Goal: Task Accomplishment & Management: Use online tool/utility

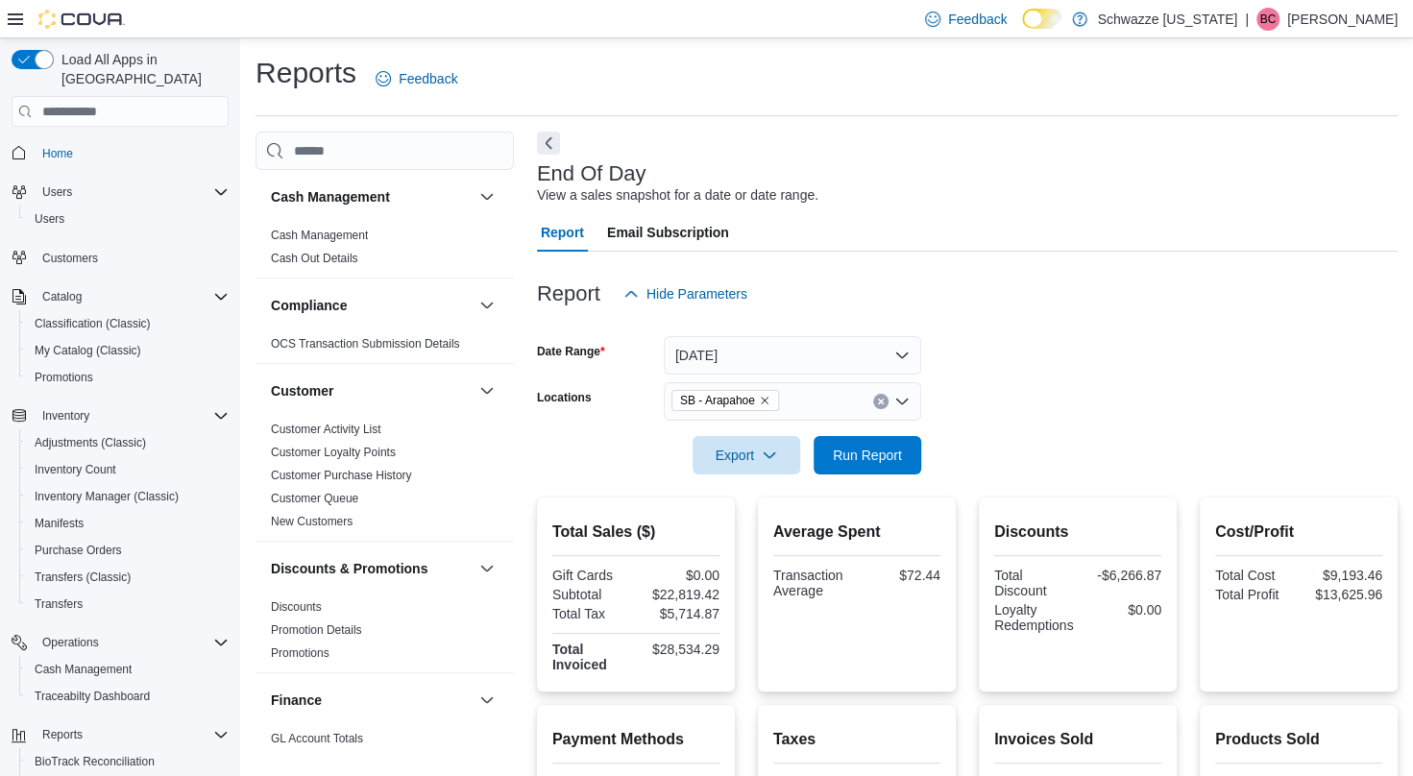
scroll to position [177, 0]
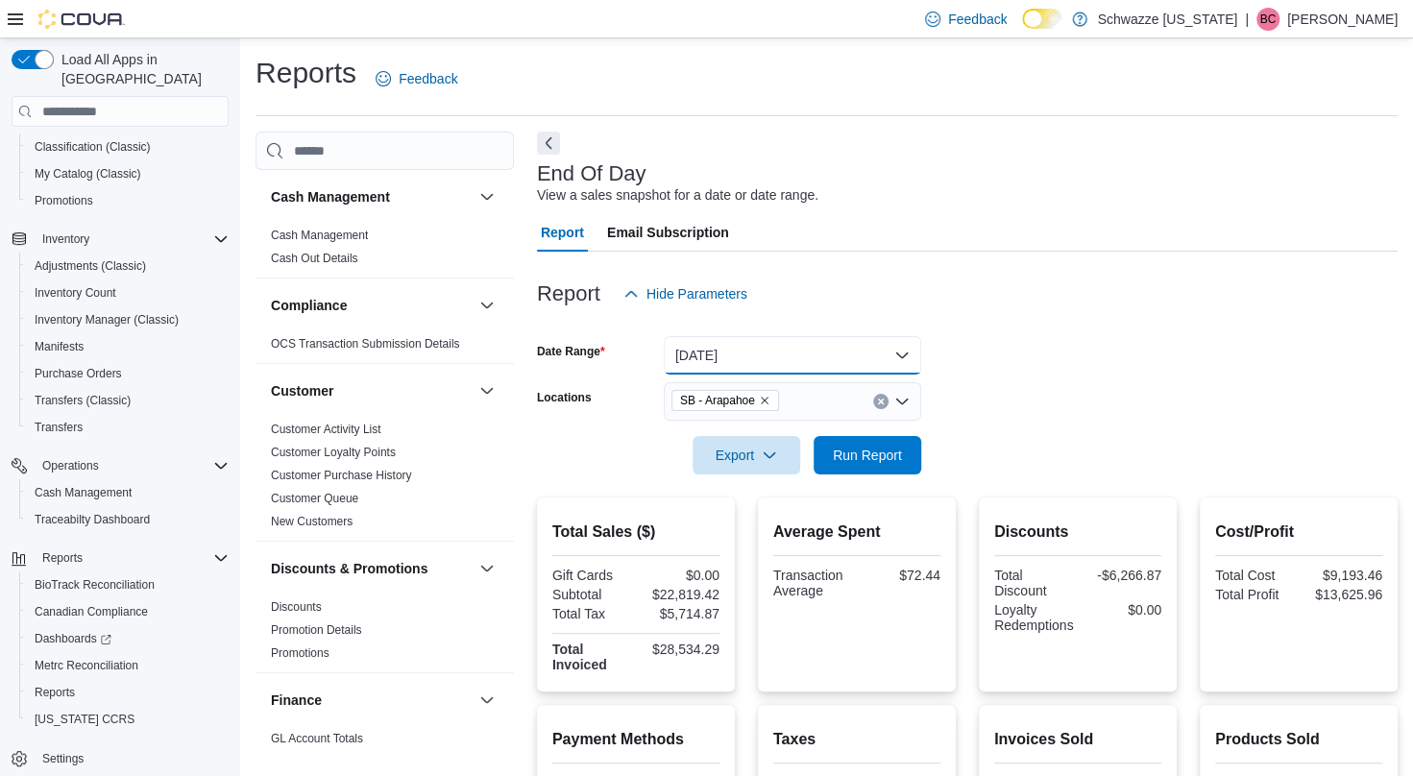
click at [765, 355] on button "[DATE]" at bounding box center [792, 355] width 257 height 38
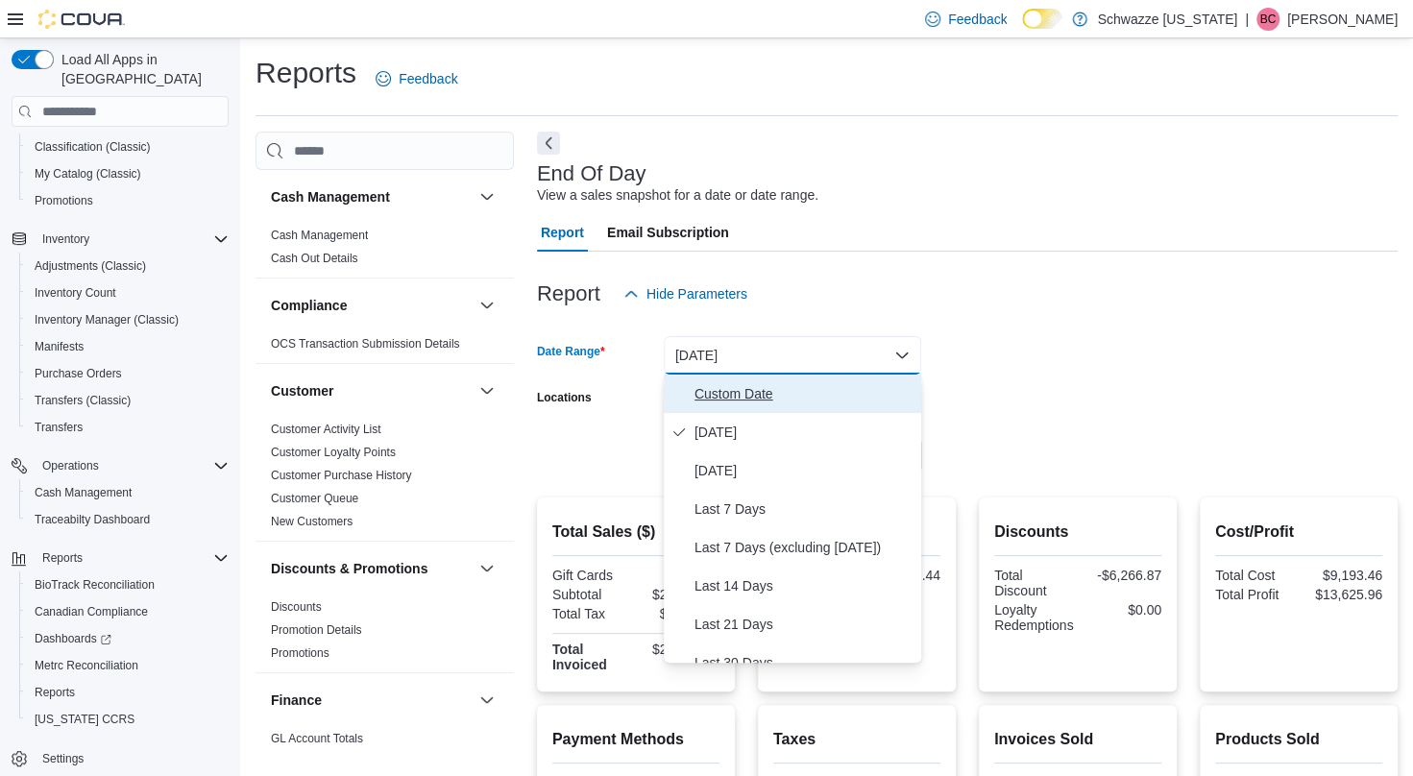
click at [758, 392] on span "Custom Date" at bounding box center [804, 393] width 219 height 23
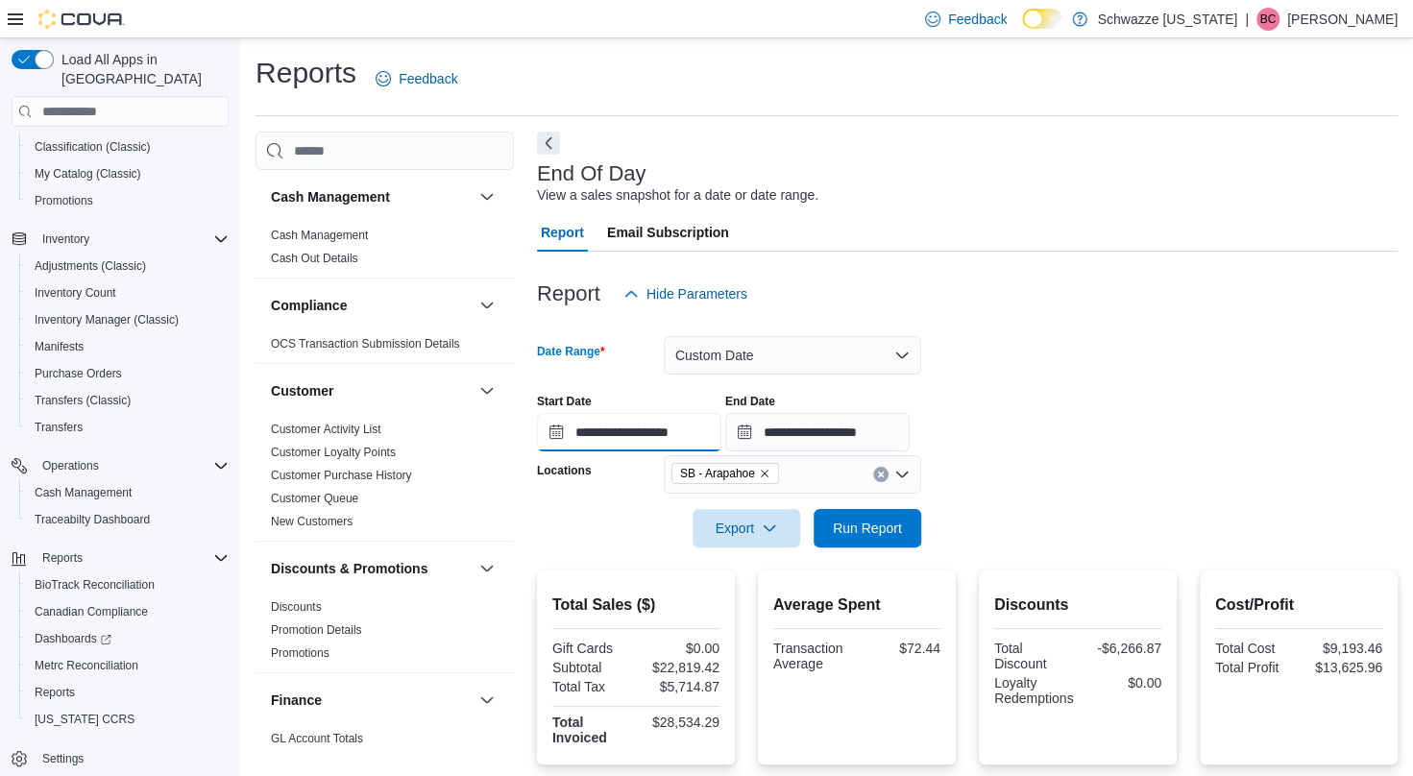
click at [601, 435] on input "**********" at bounding box center [629, 432] width 184 height 38
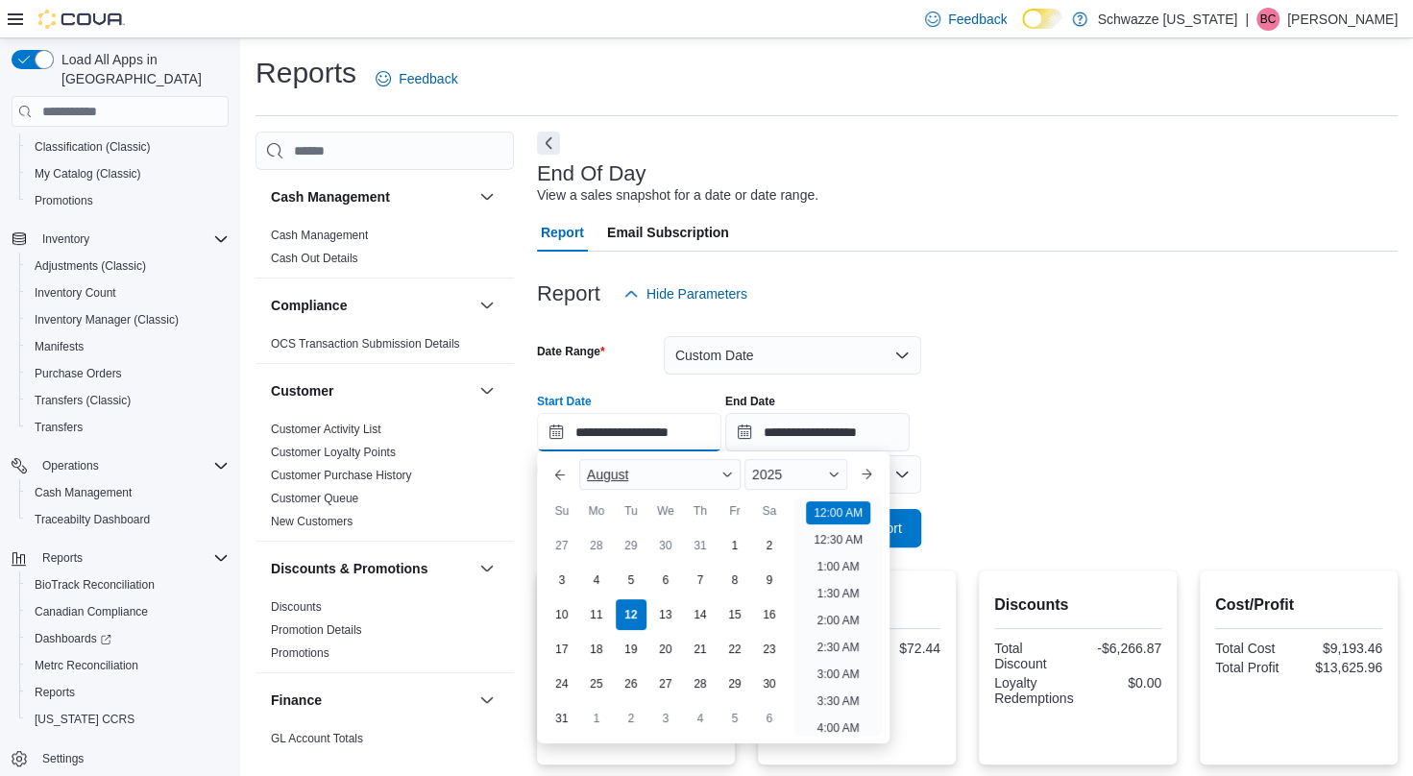
scroll to position [60, 0]
click at [840, 476] on span "Button. Open the year selector. 2025 is currently selected." at bounding box center [834, 475] width 12 height 12
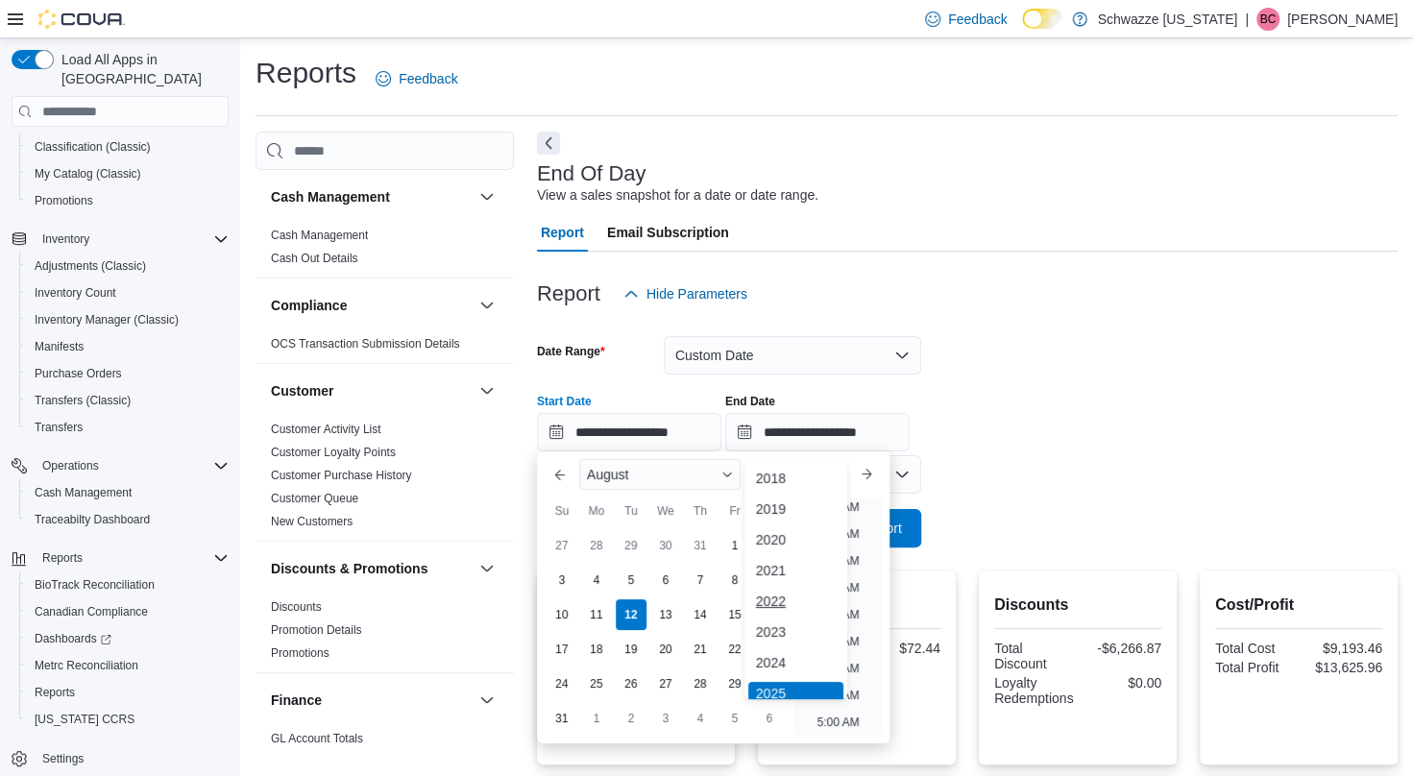
scroll to position [6, 0]
click at [795, 658] on div "2024" at bounding box center [795, 657] width 95 height 23
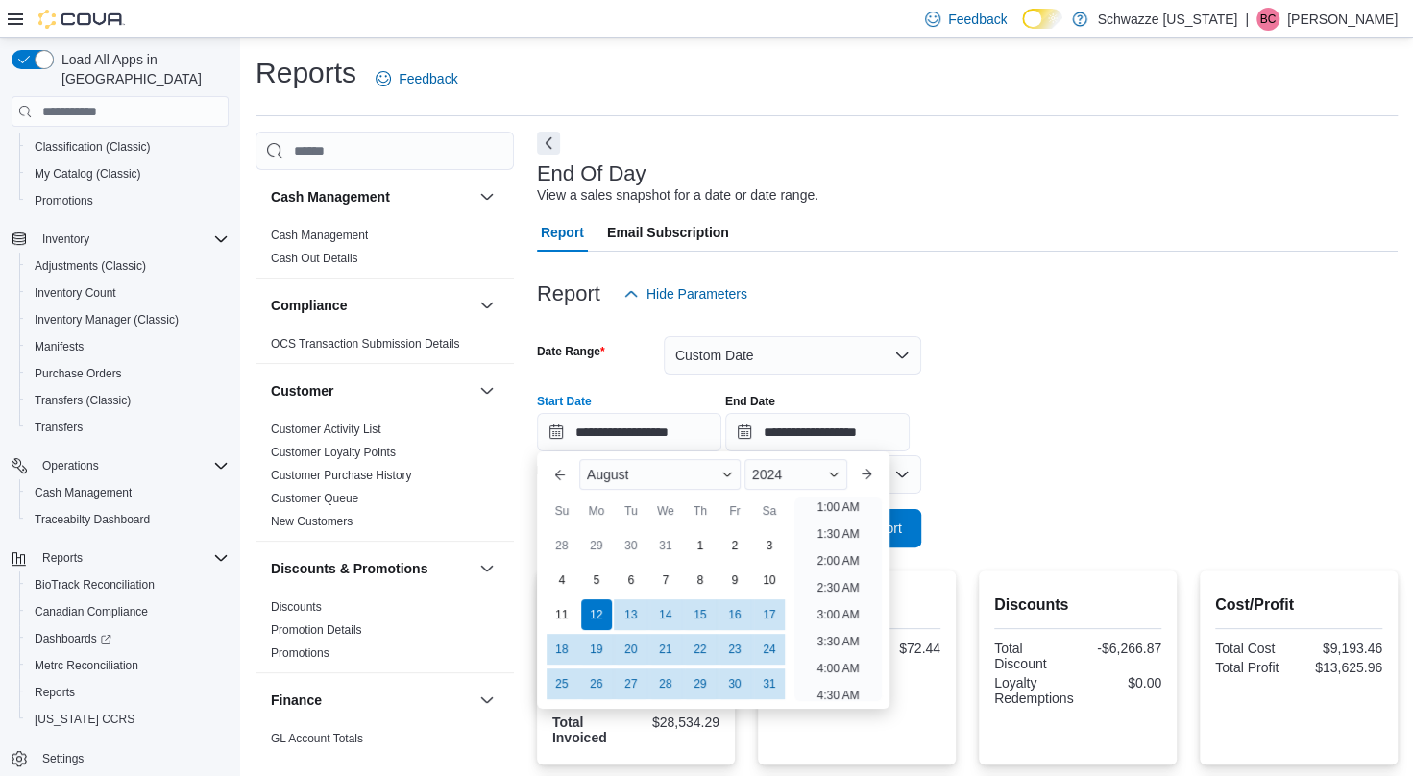
scroll to position [4, 0]
click at [569, 613] on div "11" at bounding box center [562, 616] width 34 height 34
type input "**********"
click at [842, 438] on input "**********" at bounding box center [817, 432] width 184 height 38
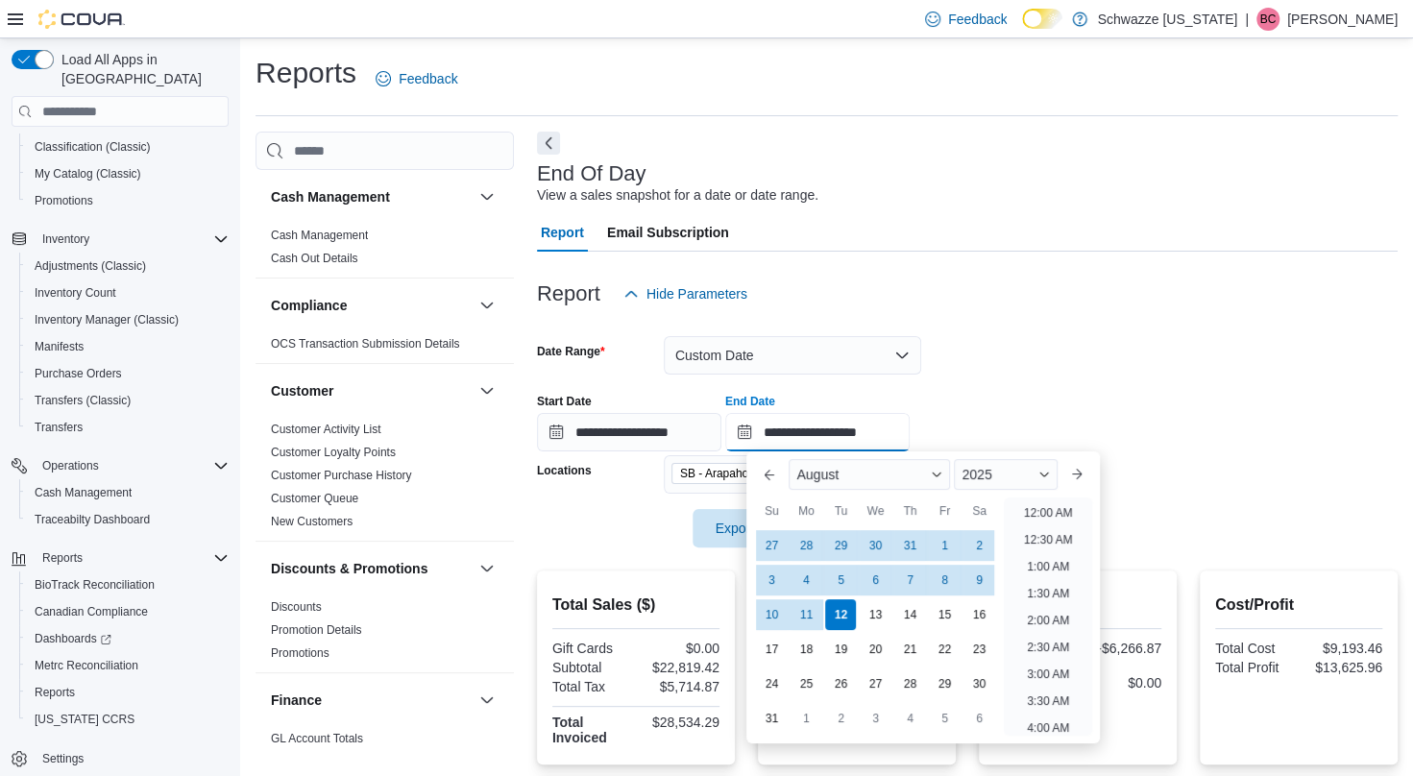
scroll to position [1057, 0]
click at [799, 613] on div "11" at bounding box center [807, 616] width 34 height 34
click at [1005, 487] on div "2025" at bounding box center [1005, 474] width 103 height 31
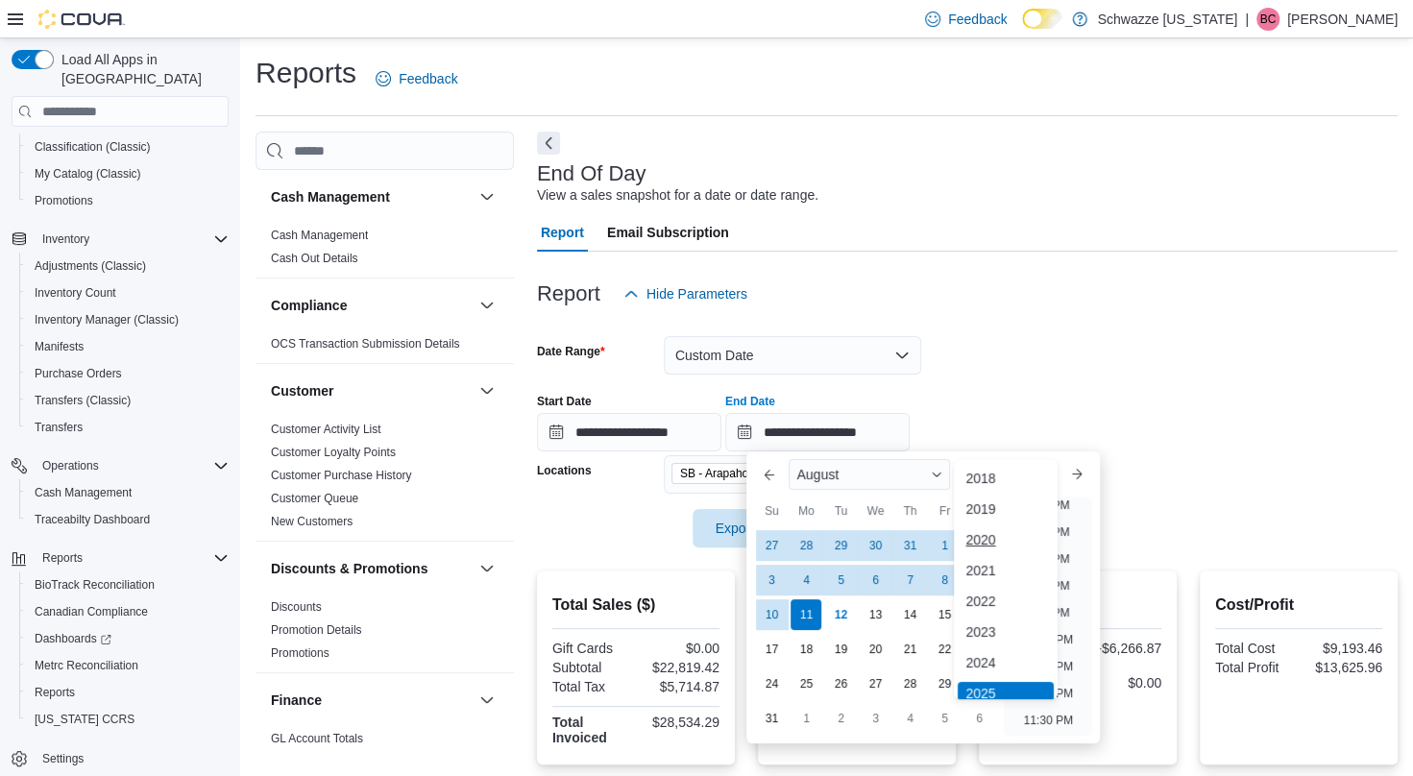
scroll to position [6, 0]
click at [995, 660] on div "2024" at bounding box center [1005, 657] width 95 height 23
type input "**********"
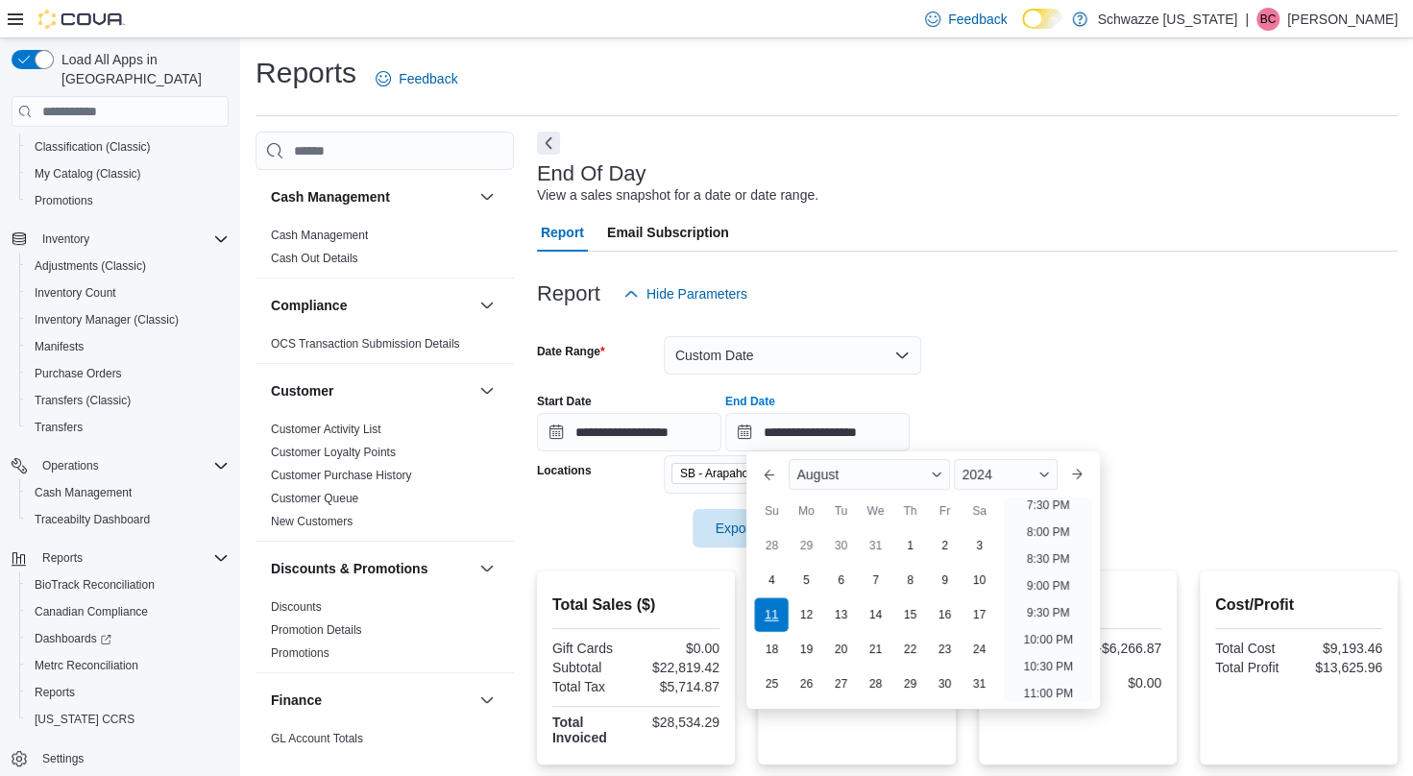
click at [776, 609] on div "11" at bounding box center [772, 616] width 34 height 34
click at [1046, 377] on div at bounding box center [967, 377] width 861 height 4
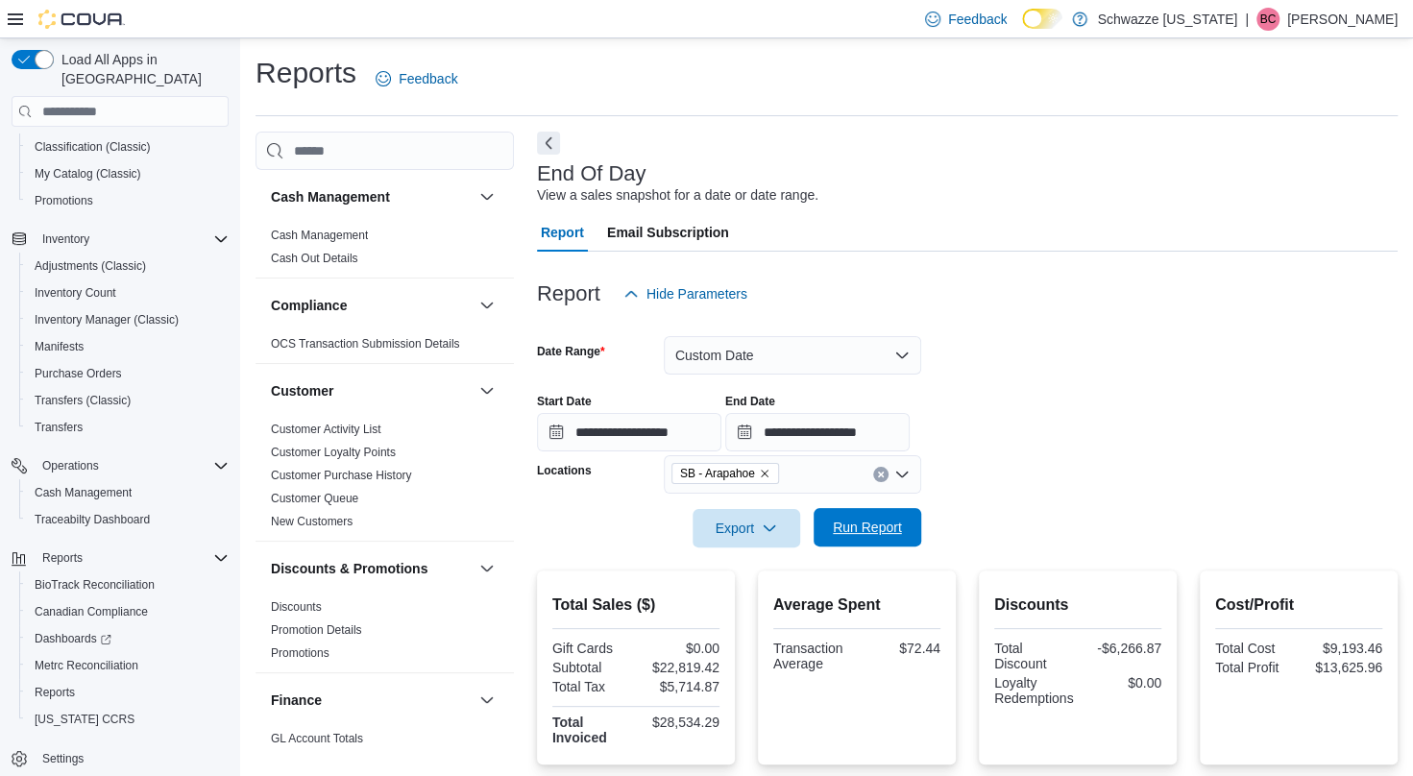
click at [865, 526] on span "Run Report" at bounding box center [867, 527] width 69 height 19
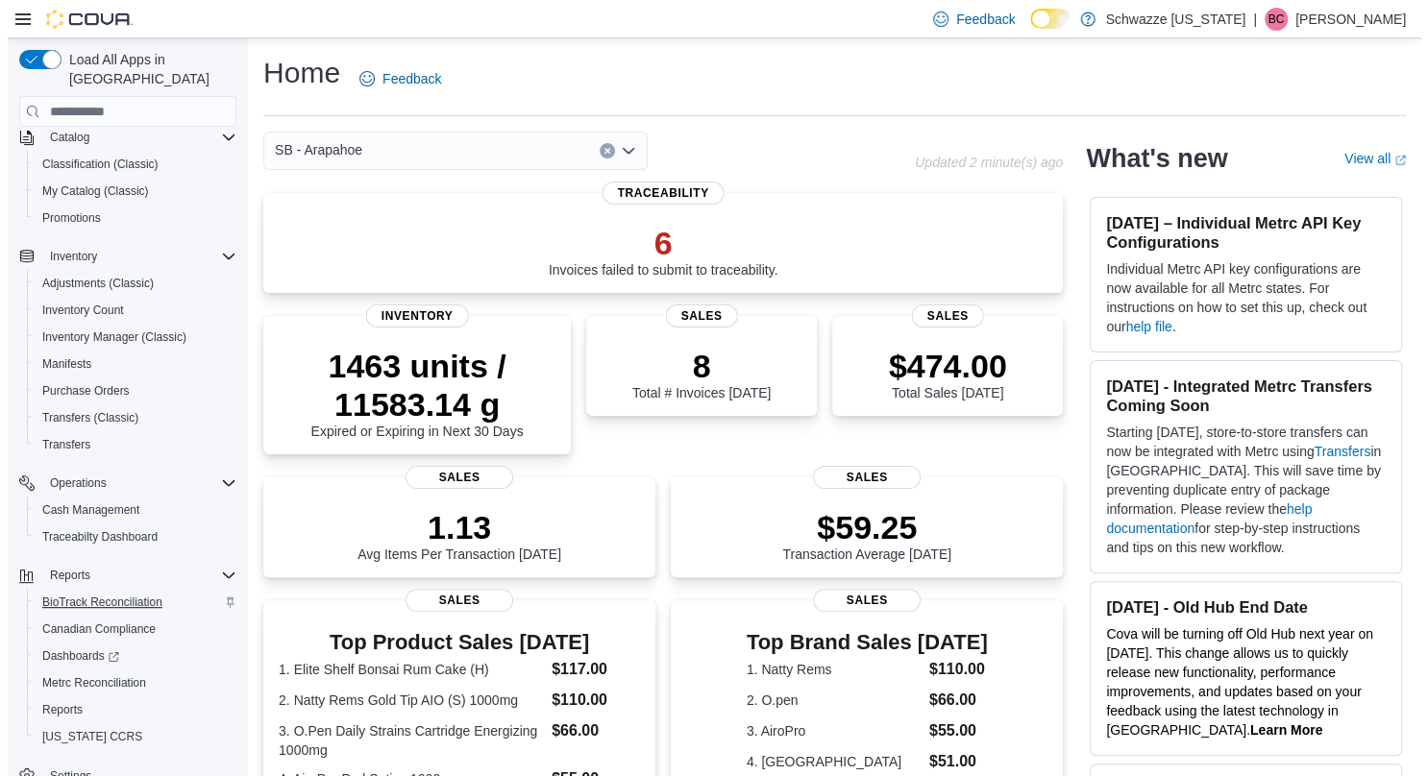
scroll to position [171, 0]
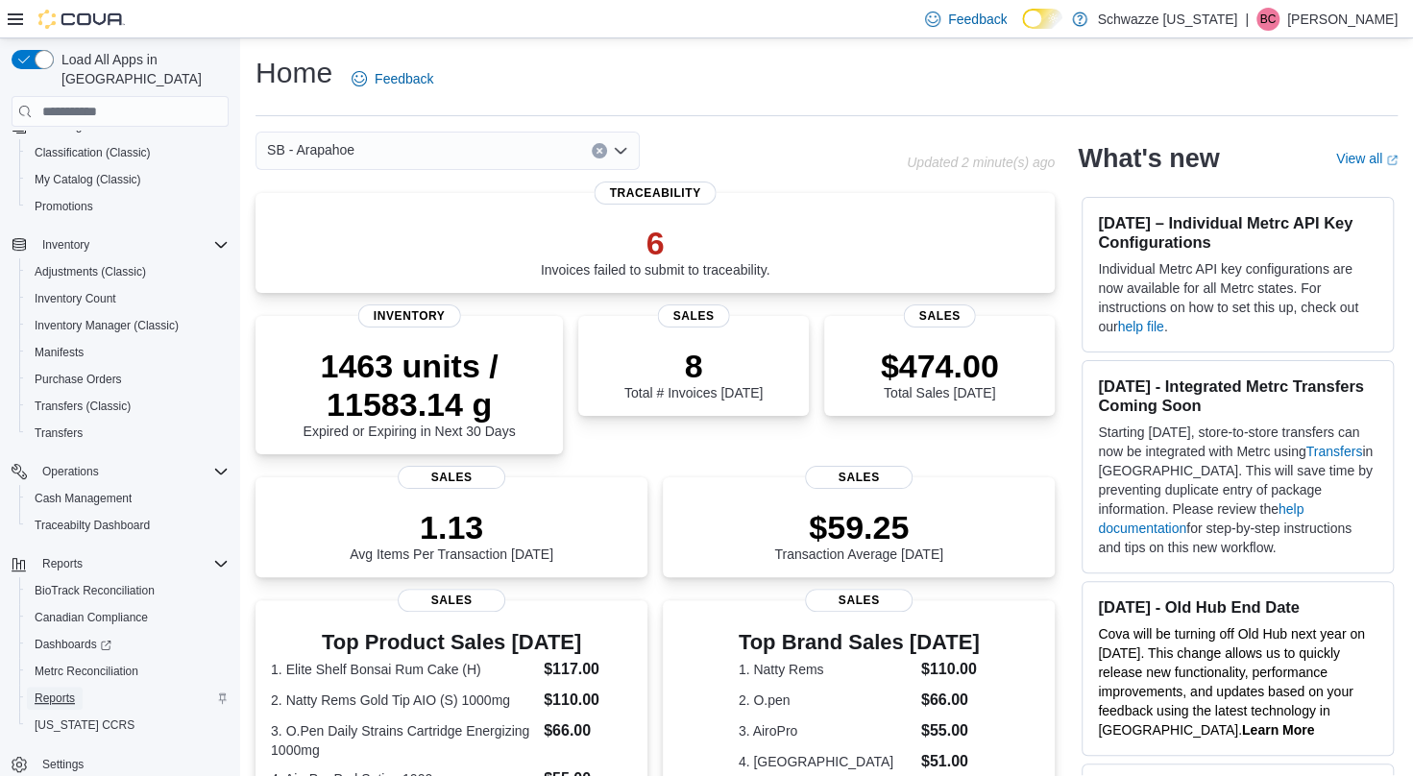
click at [65, 691] on span "Reports" at bounding box center [55, 698] width 40 height 15
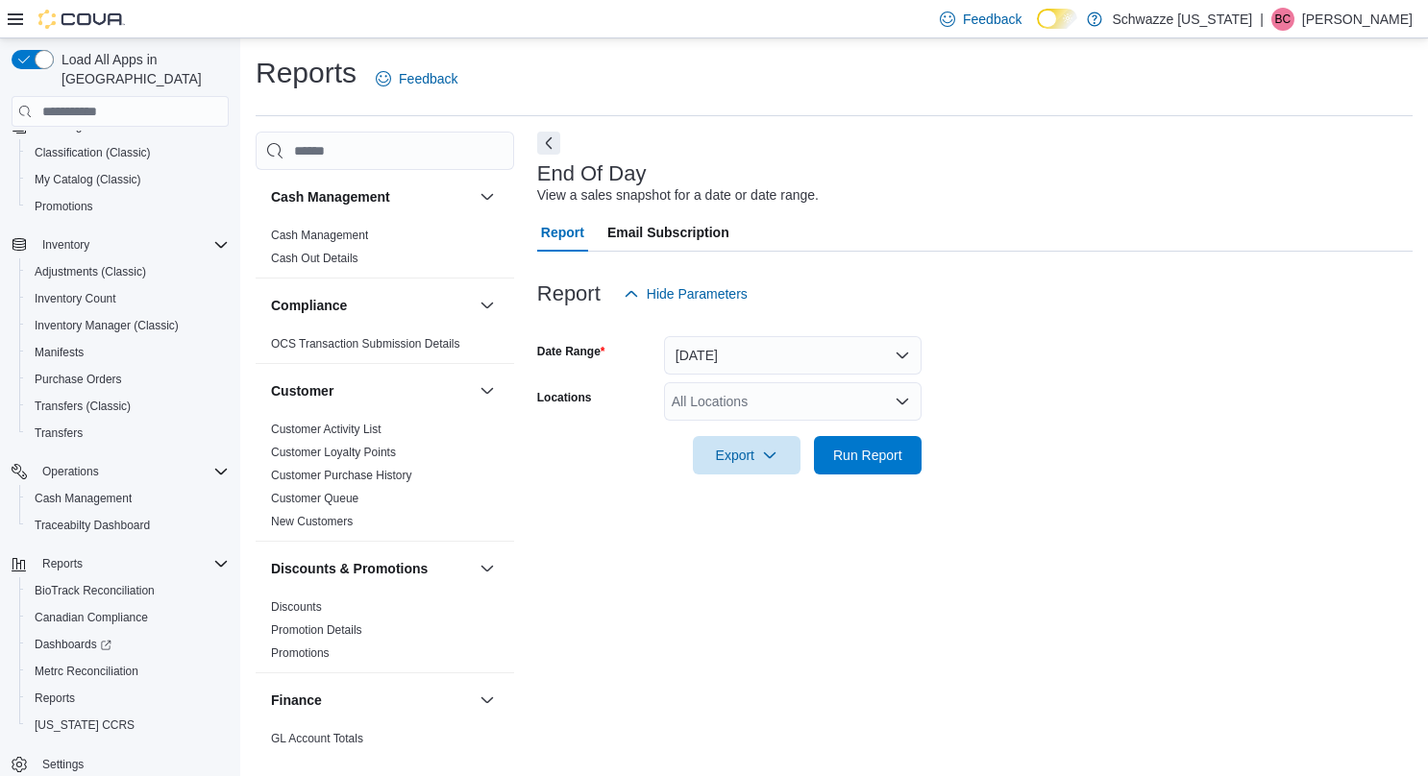
click at [586, 422] on div at bounding box center [974, 428] width 875 height 15
click at [831, 412] on div "All Locations" at bounding box center [792, 401] width 257 height 38
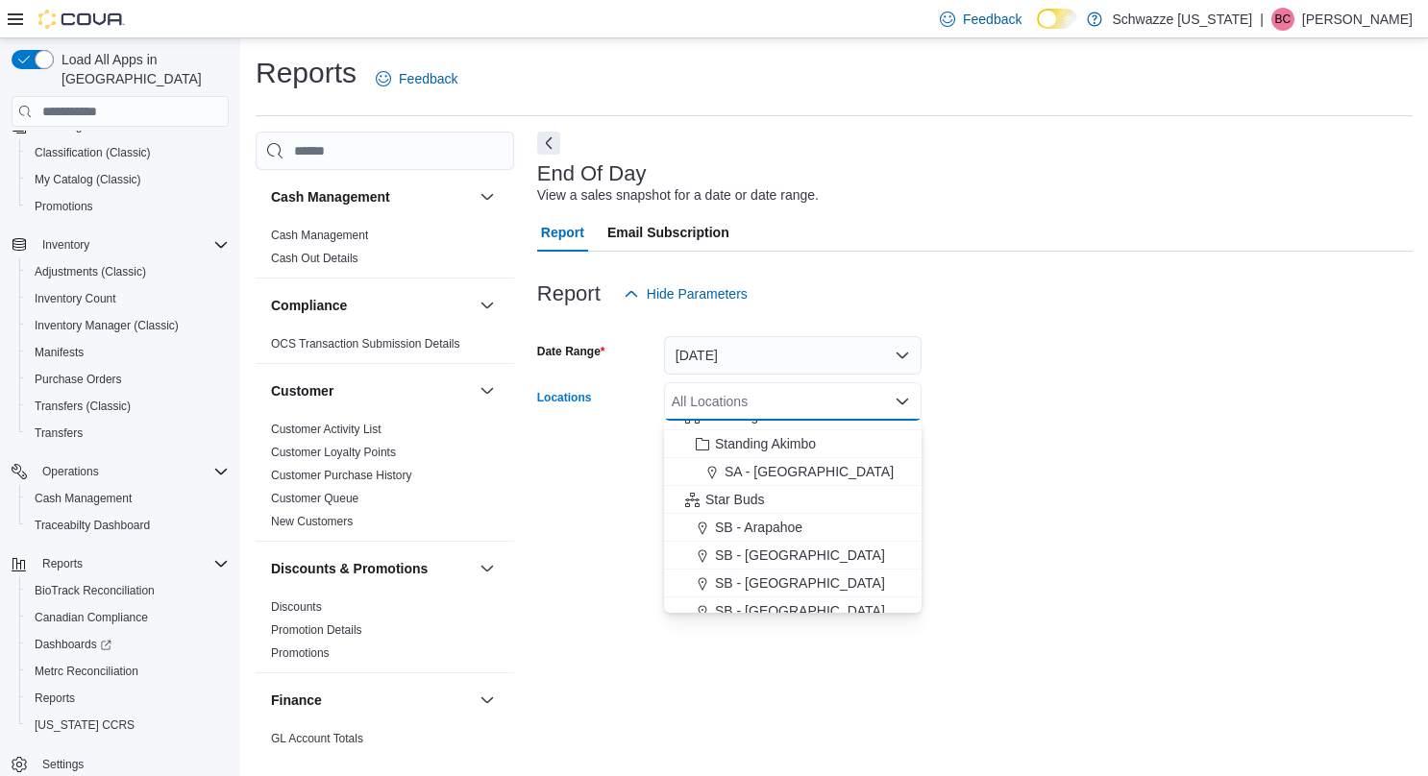
scroll to position [186, 0]
click at [751, 525] on span "SB - Arapahoe" at bounding box center [758, 526] width 87 height 19
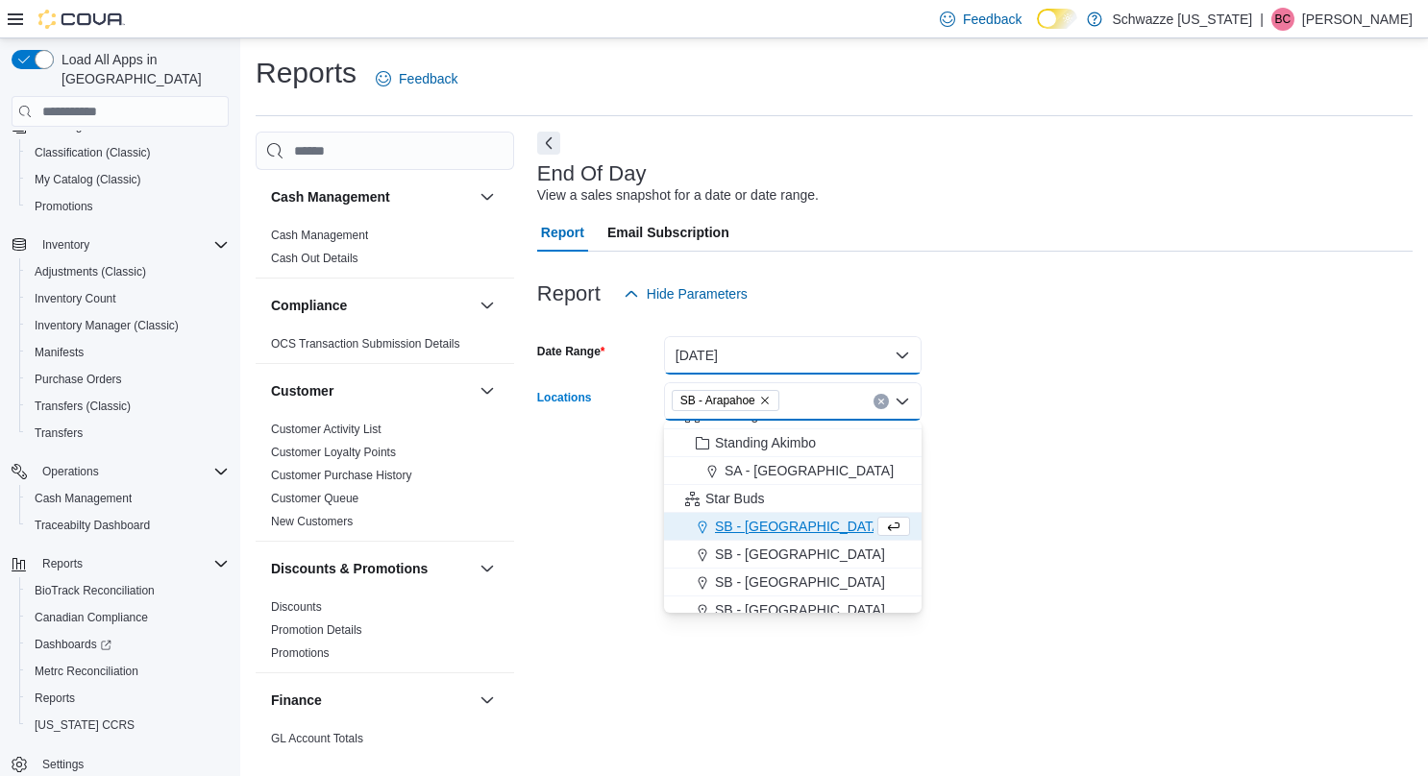
click at [774, 355] on button "[DATE]" at bounding box center [792, 355] width 257 height 38
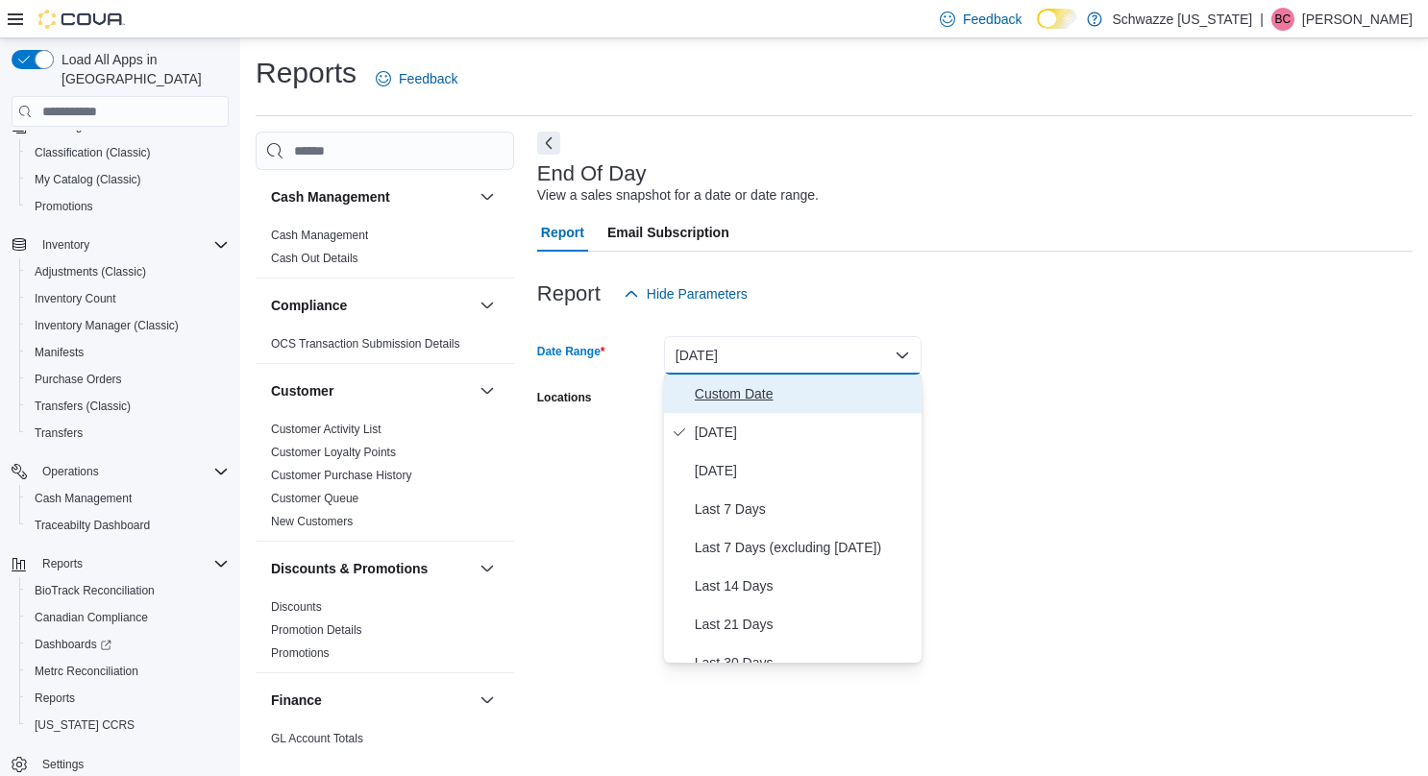
click at [753, 405] on button "Custom Date" at bounding box center [792, 394] width 257 height 38
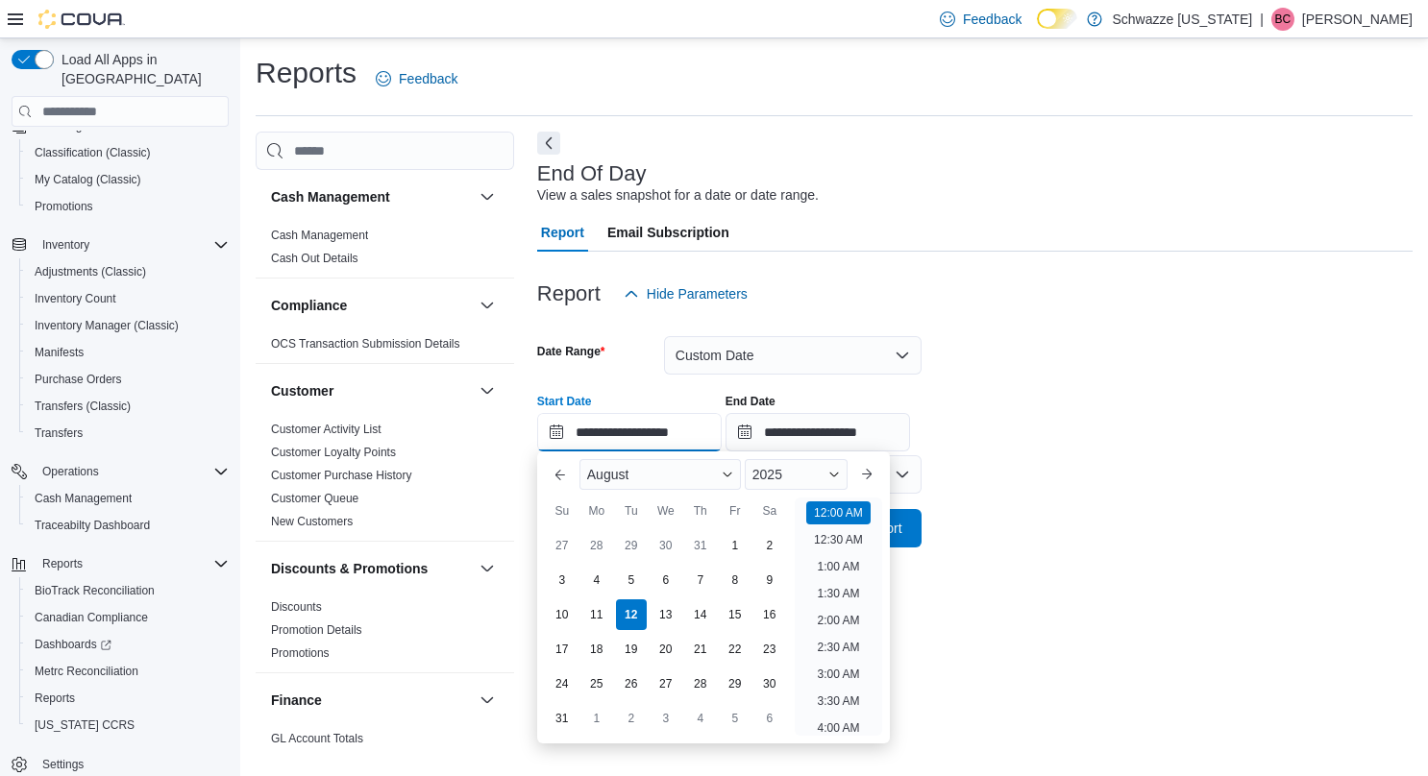
click at [679, 434] on input "**********" at bounding box center [629, 432] width 184 height 38
click at [805, 480] on div "2025" at bounding box center [796, 474] width 103 height 31
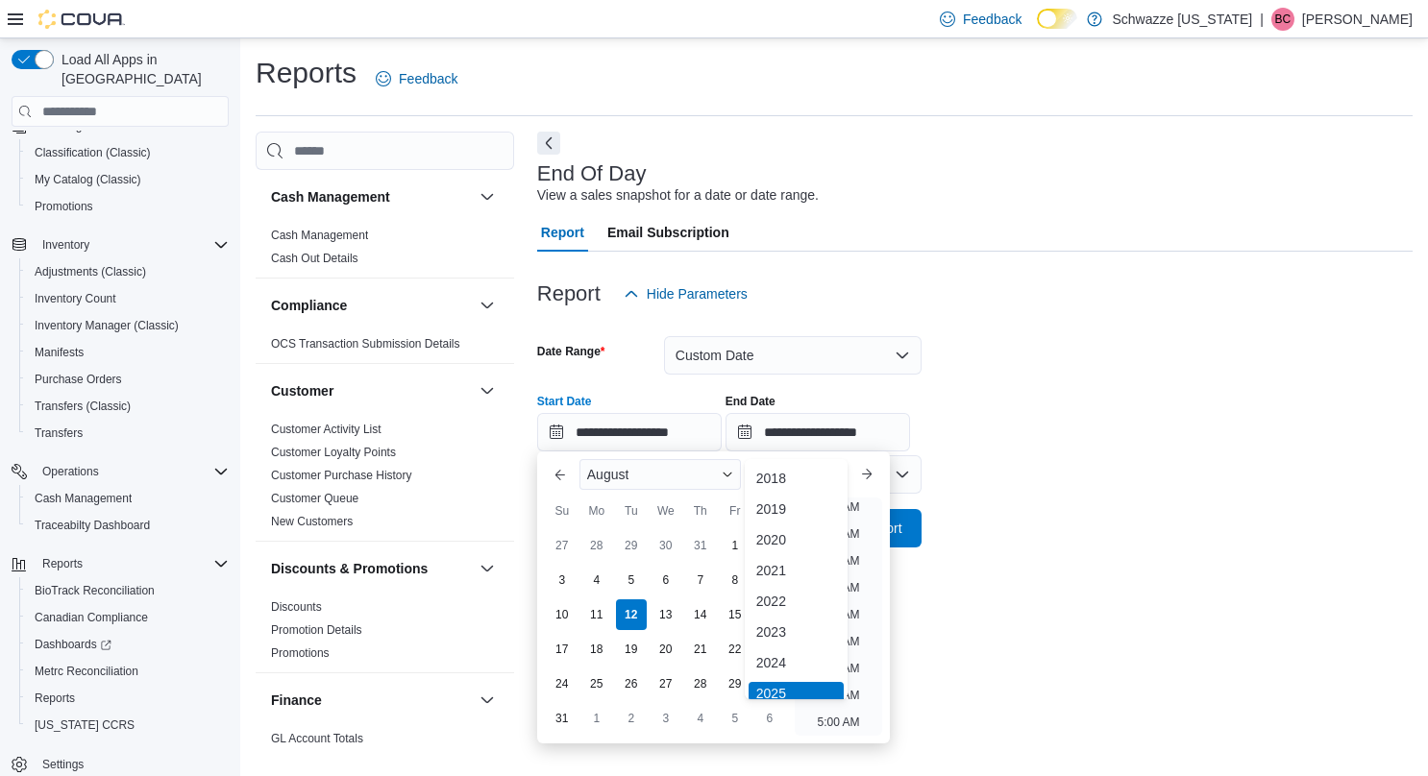
scroll to position [6, 0]
click at [796, 658] on div "2024" at bounding box center [795, 657] width 95 height 23
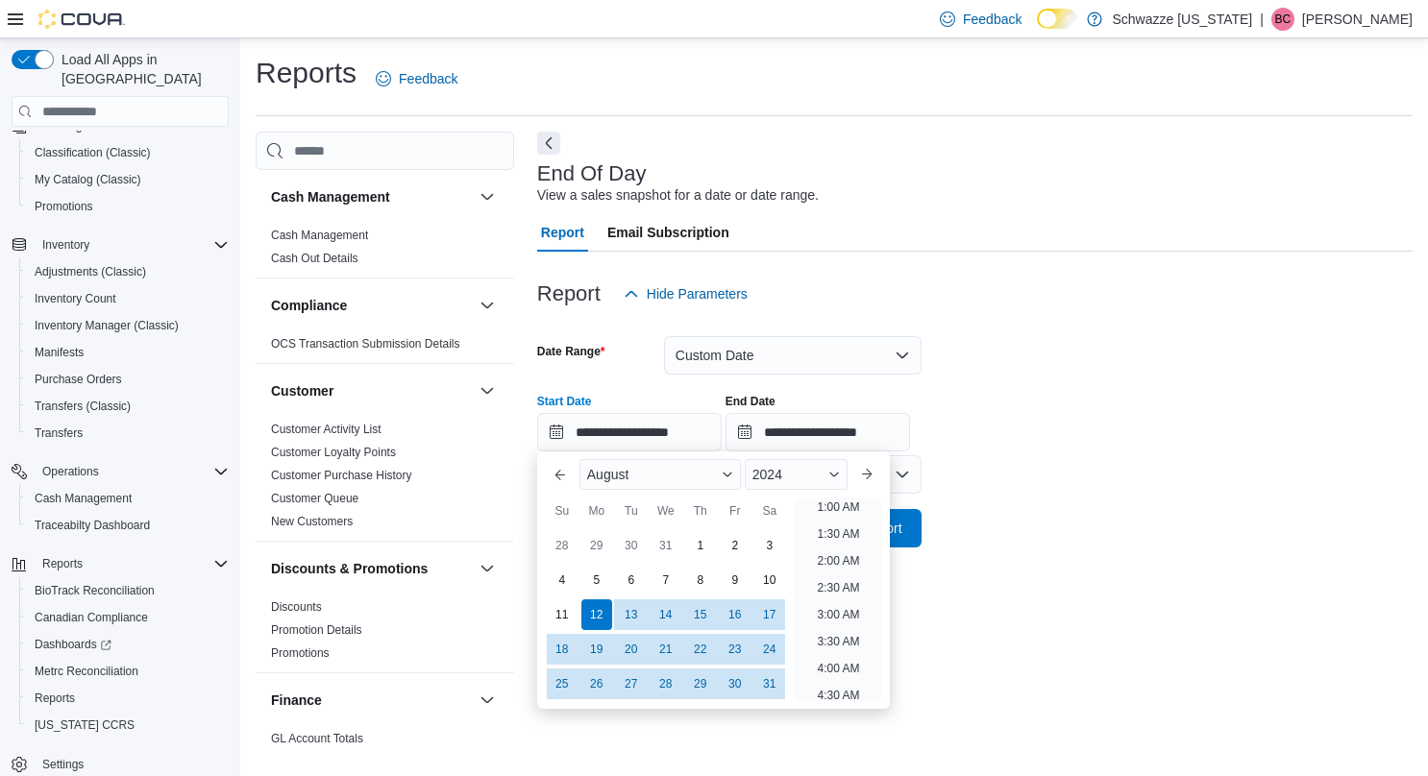
scroll to position [4, 0]
click at [575, 616] on div "11" at bounding box center [562, 616] width 34 height 34
type input "**********"
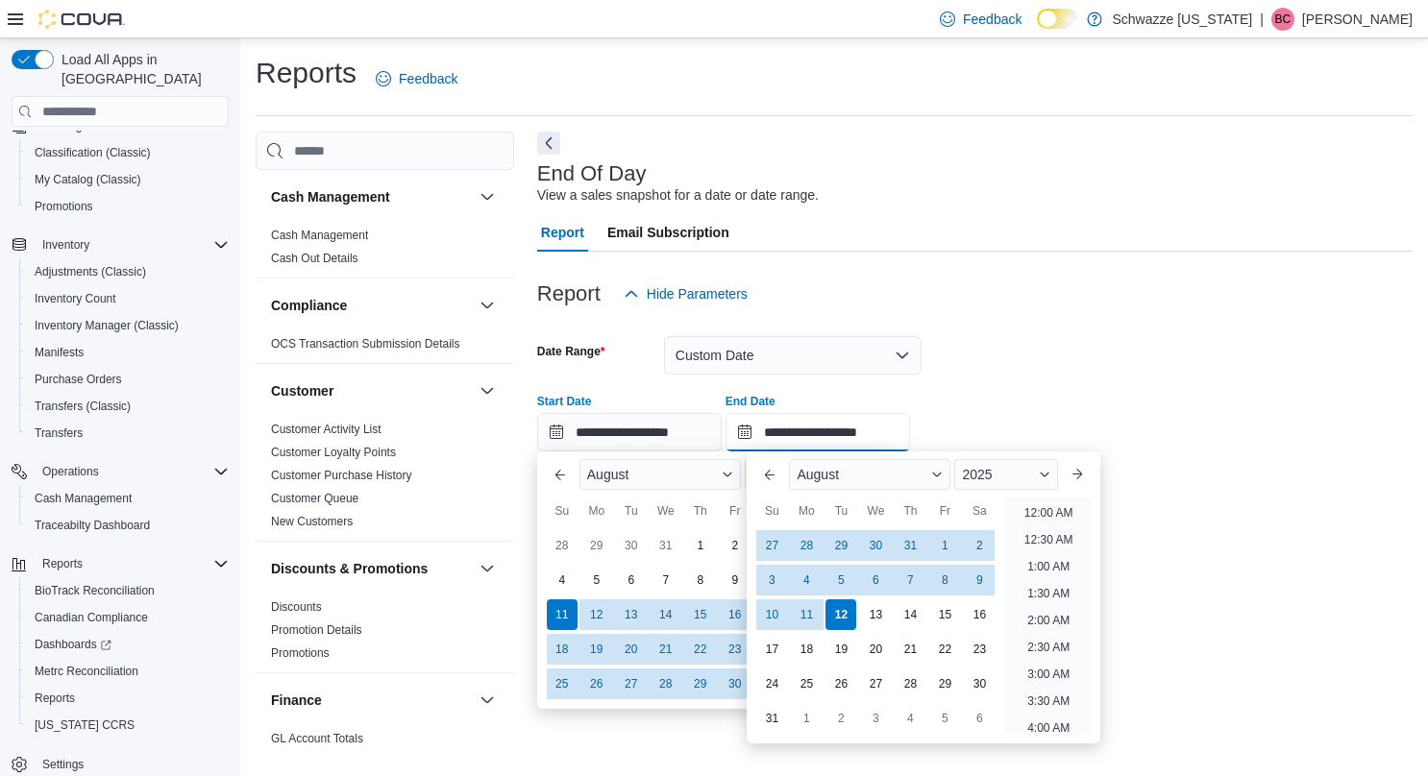
click at [856, 437] on input "**********" at bounding box center [817, 432] width 184 height 38
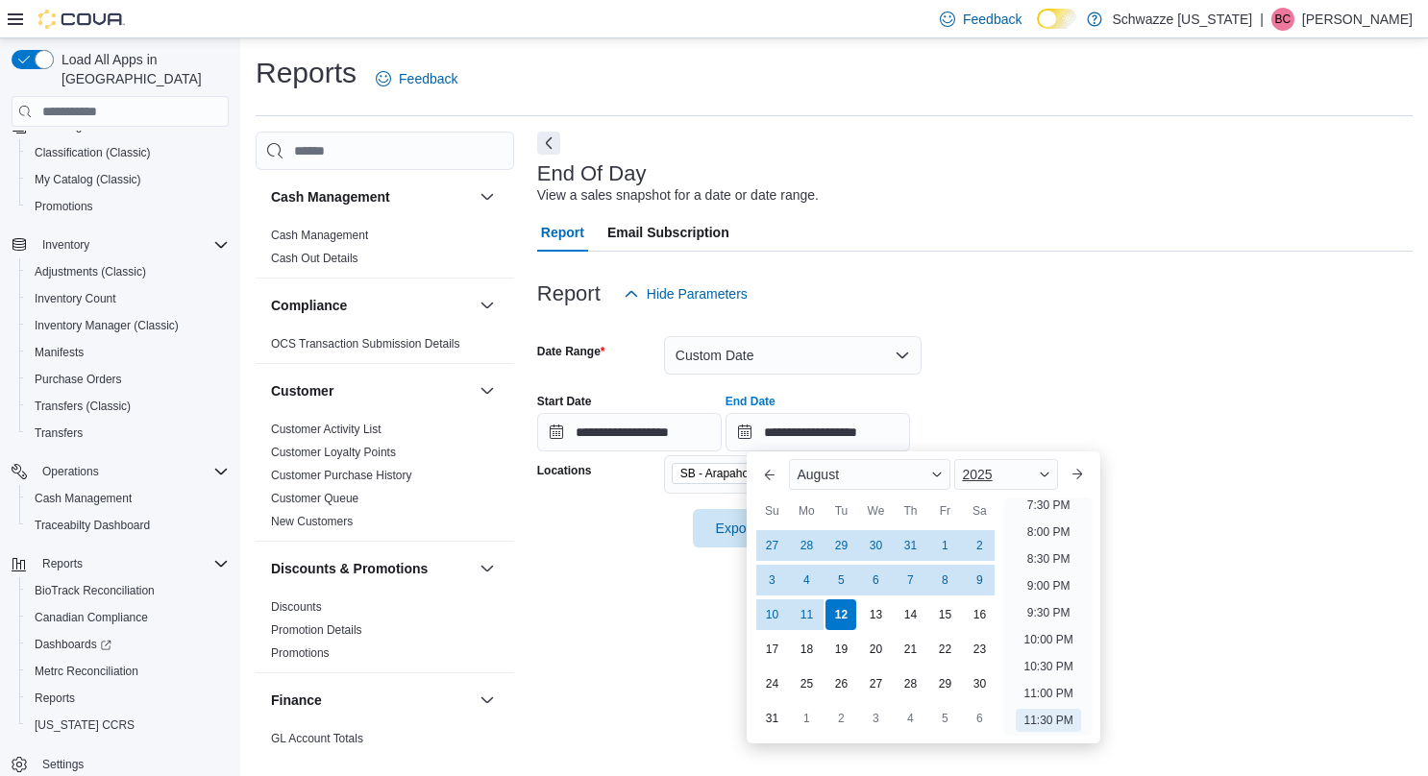
click at [1030, 478] on div "2025" at bounding box center [1005, 474] width 103 height 31
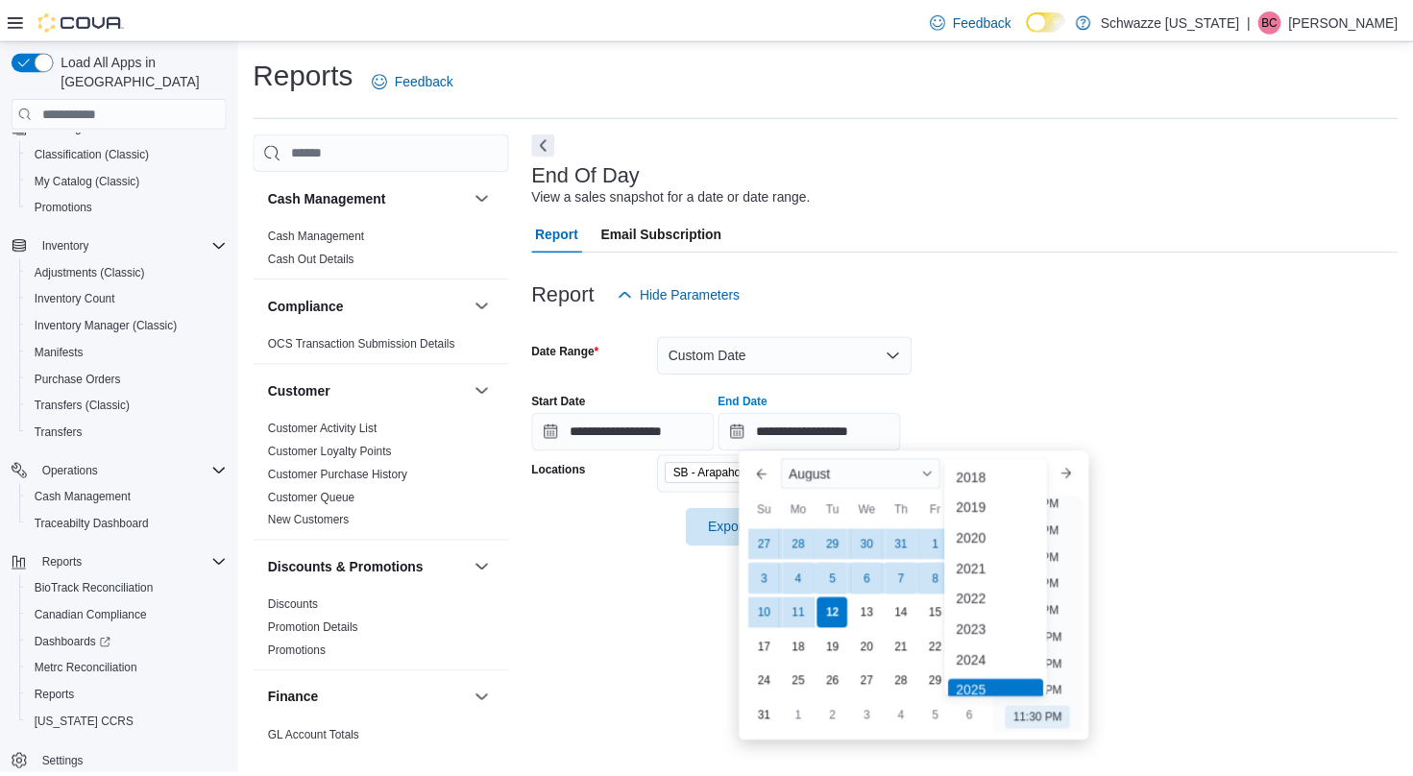
scroll to position [6, 0]
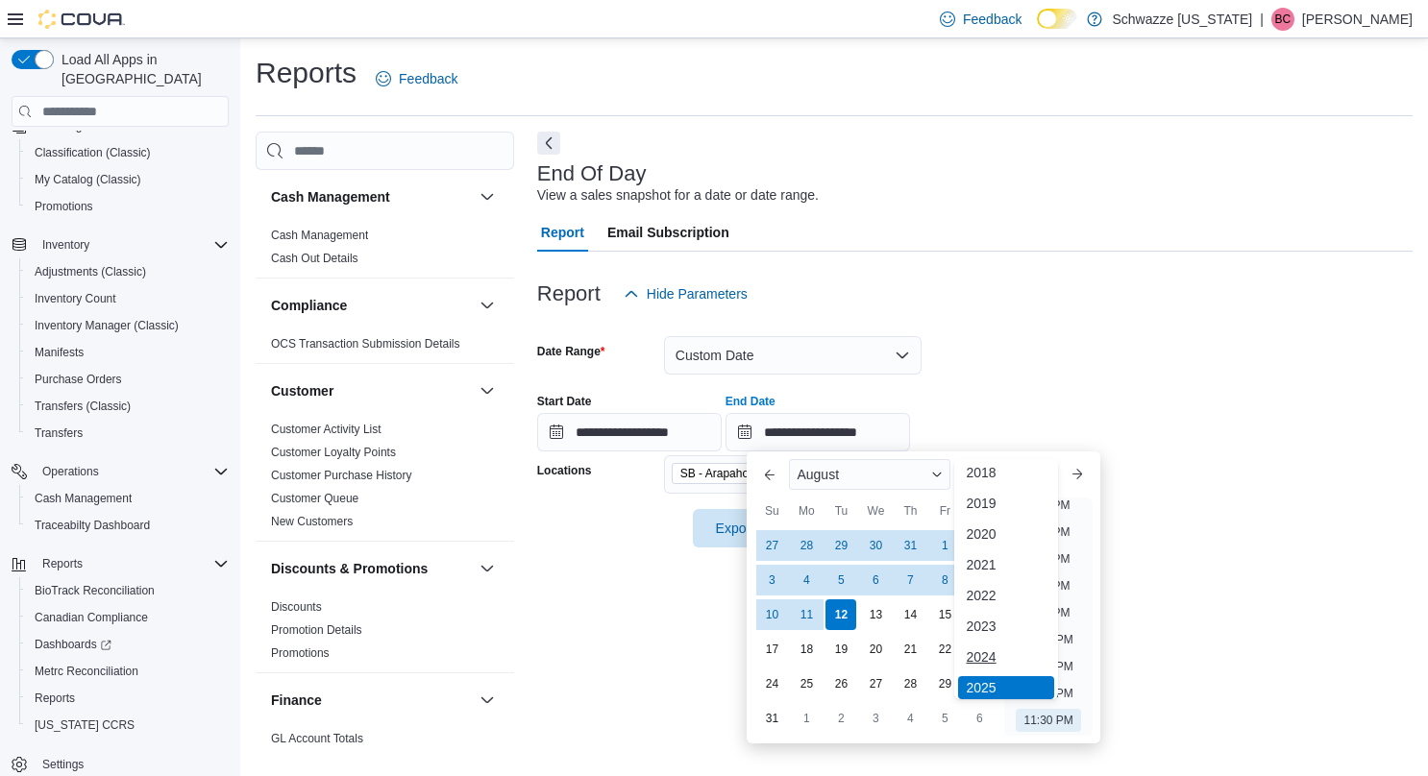
click at [998, 653] on div "2024" at bounding box center [1005, 657] width 95 height 23
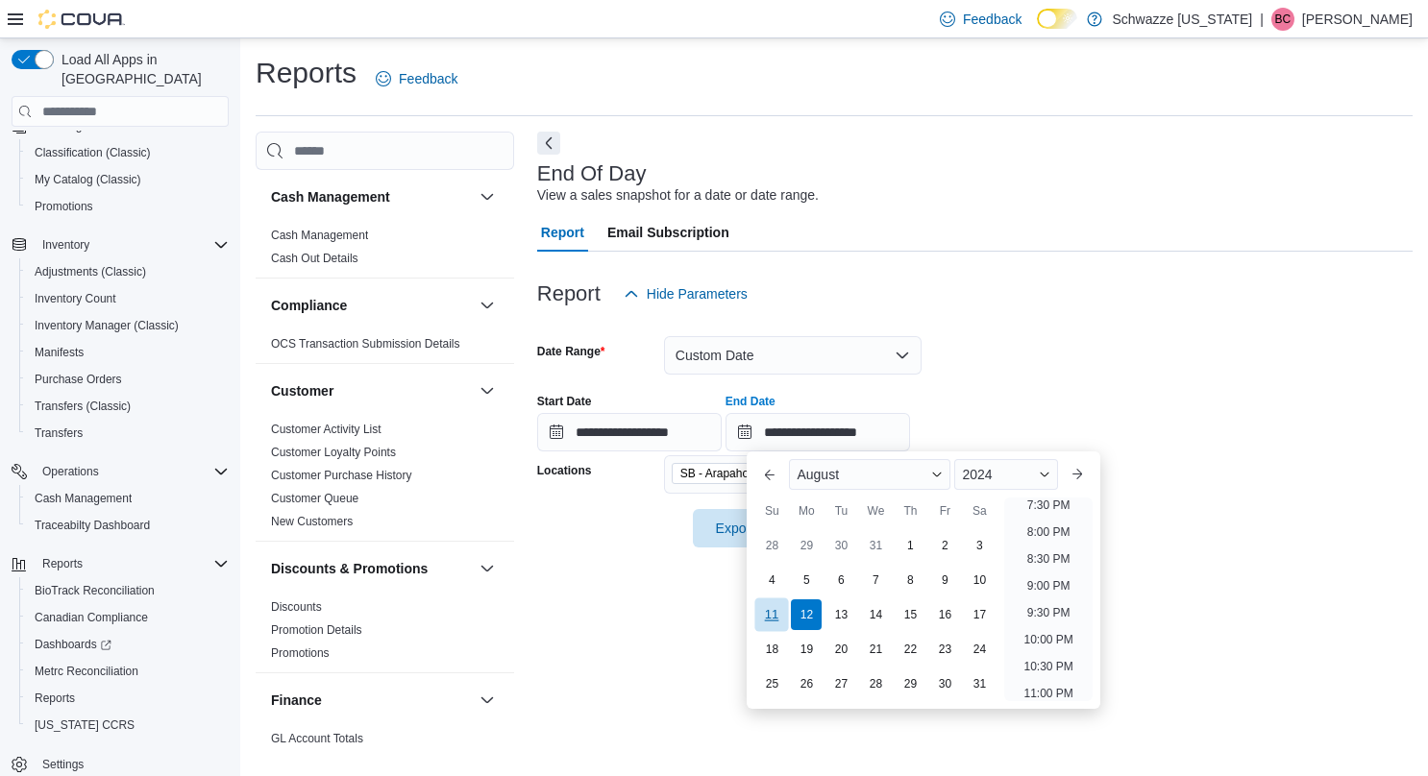
click at [760, 611] on div "11" at bounding box center [772, 616] width 34 height 34
type input "**********"
click at [1147, 525] on form "**********" at bounding box center [974, 430] width 875 height 234
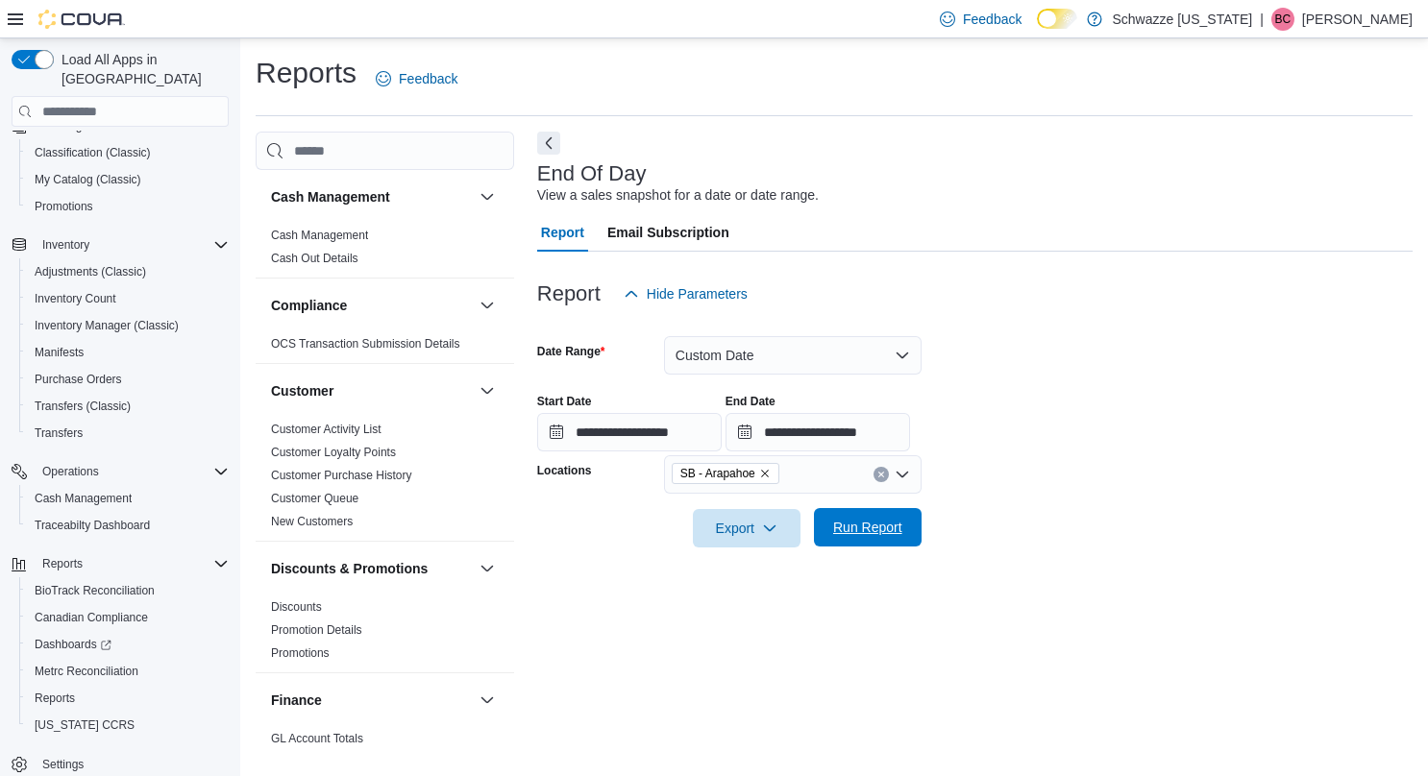
click at [838, 528] on span "Run Report" at bounding box center [867, 527] width 69 height 19
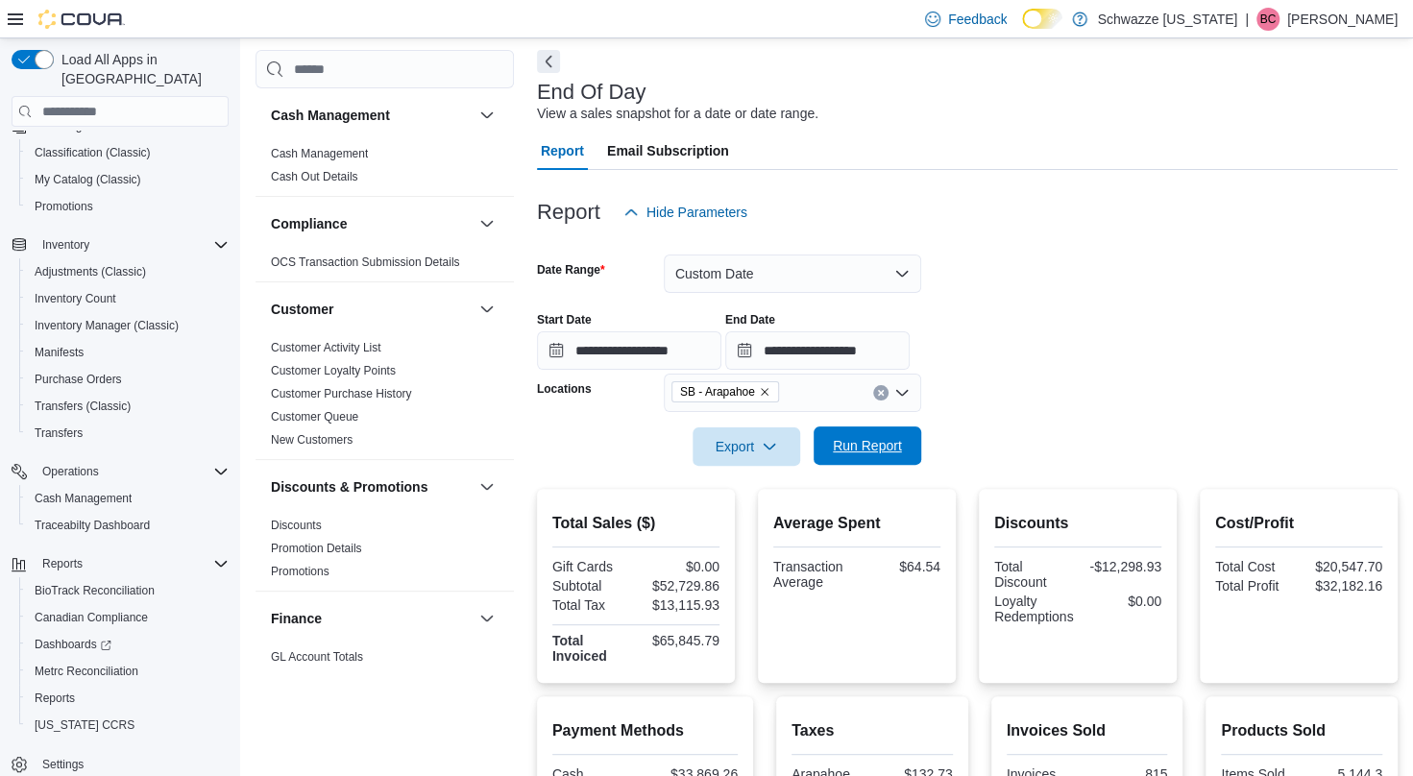
scroll to position [88, 0]
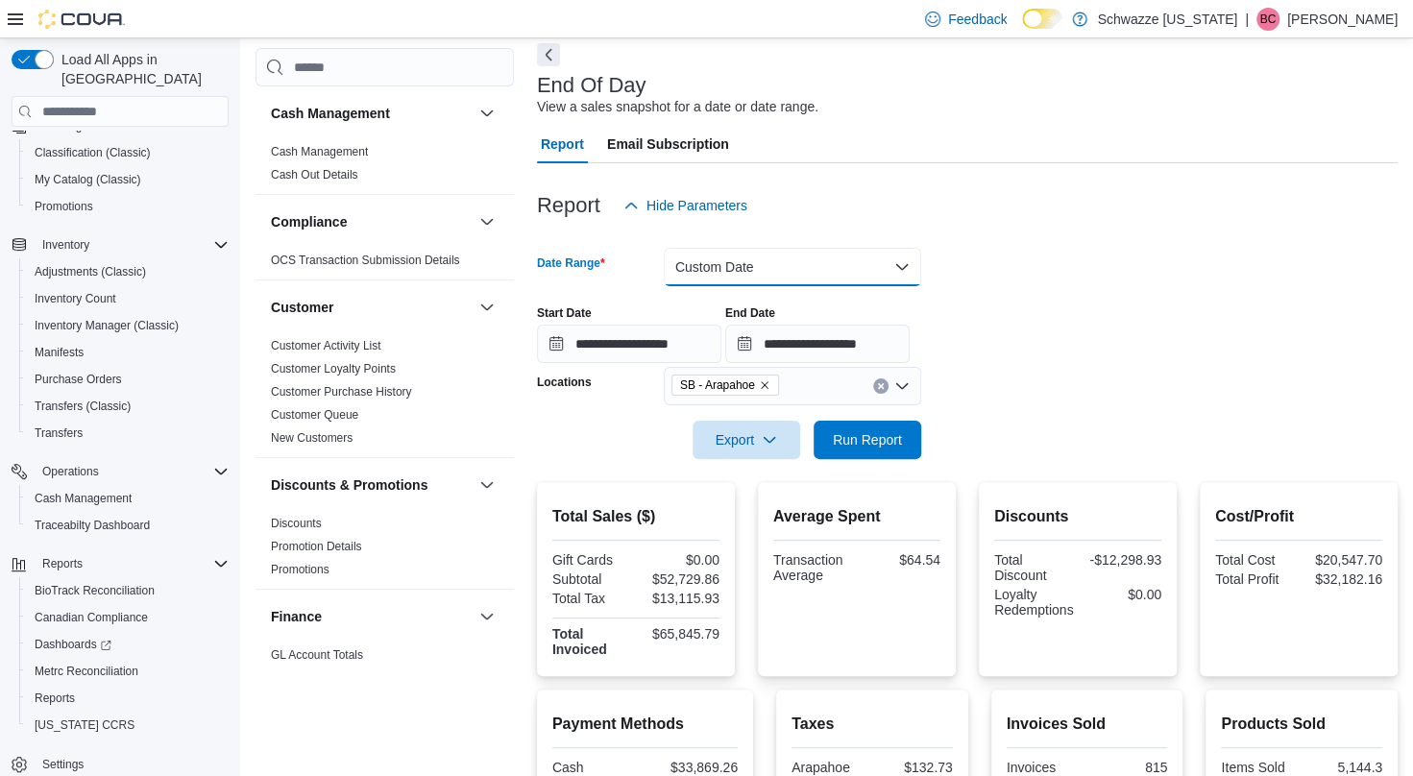
click at [749, 277] on button "Custom Date" at bounding box center [792, 267] width 257 height 38
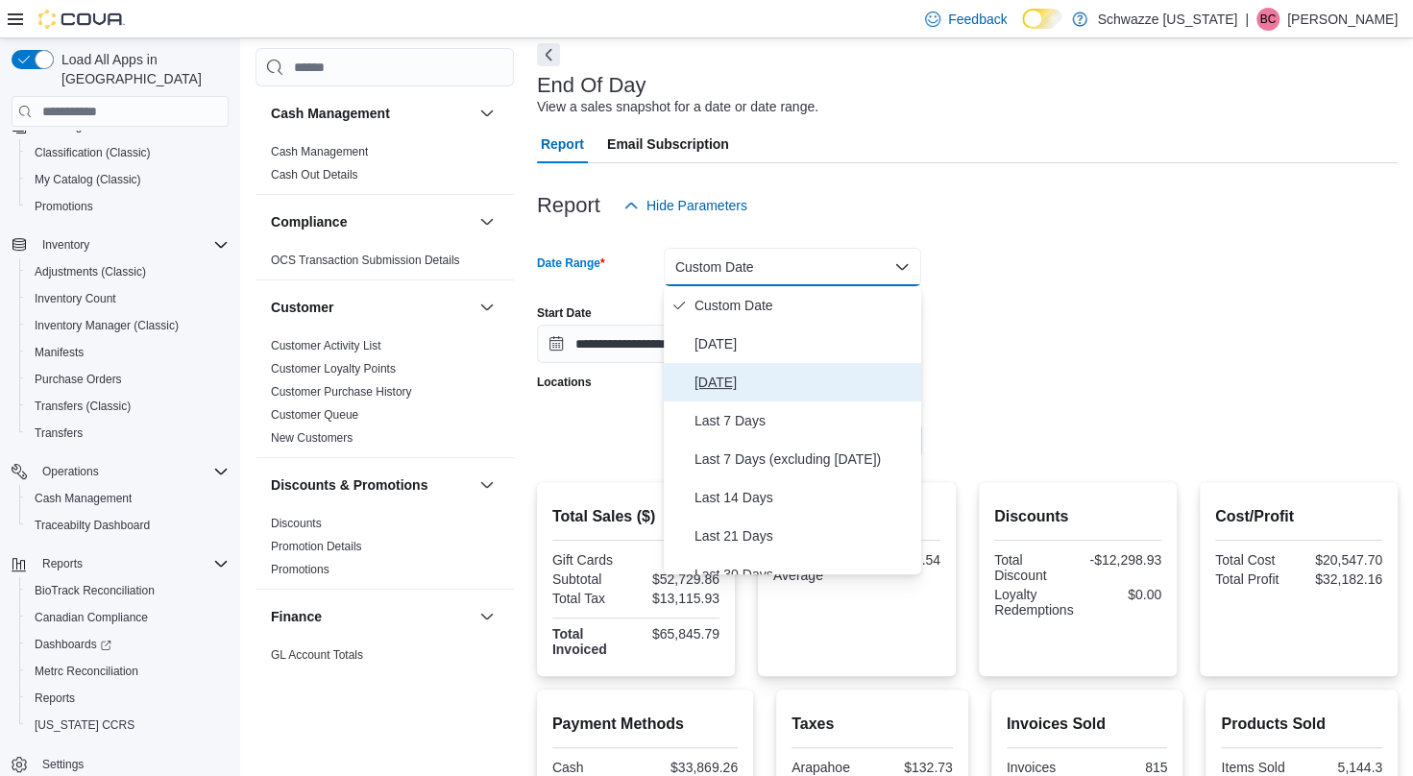
click at [724, 383] on span "[DATE]" at bounding box center [804, 382] width 219 height 23
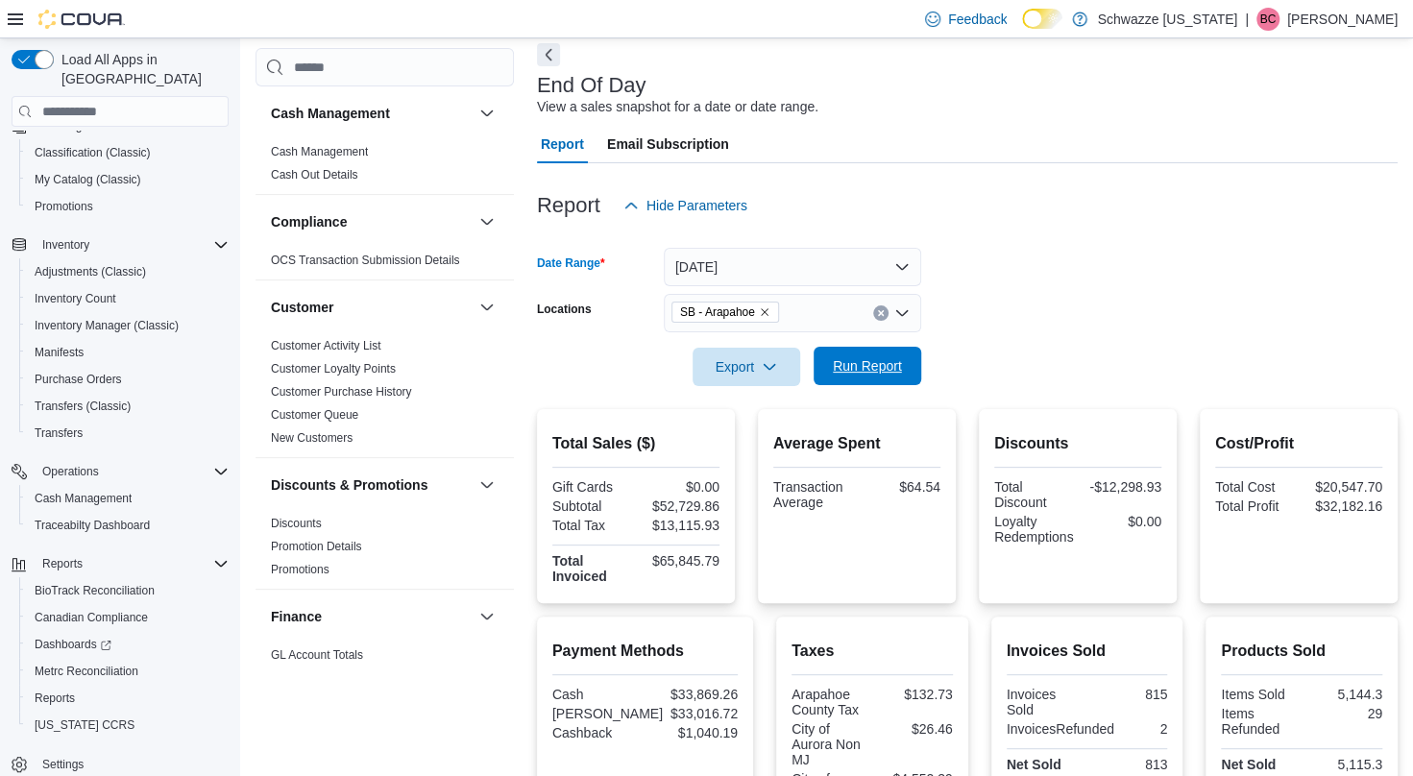
click at [838, 373] on span "Run Report" at bounding box center [867, 365] width 69 height 19
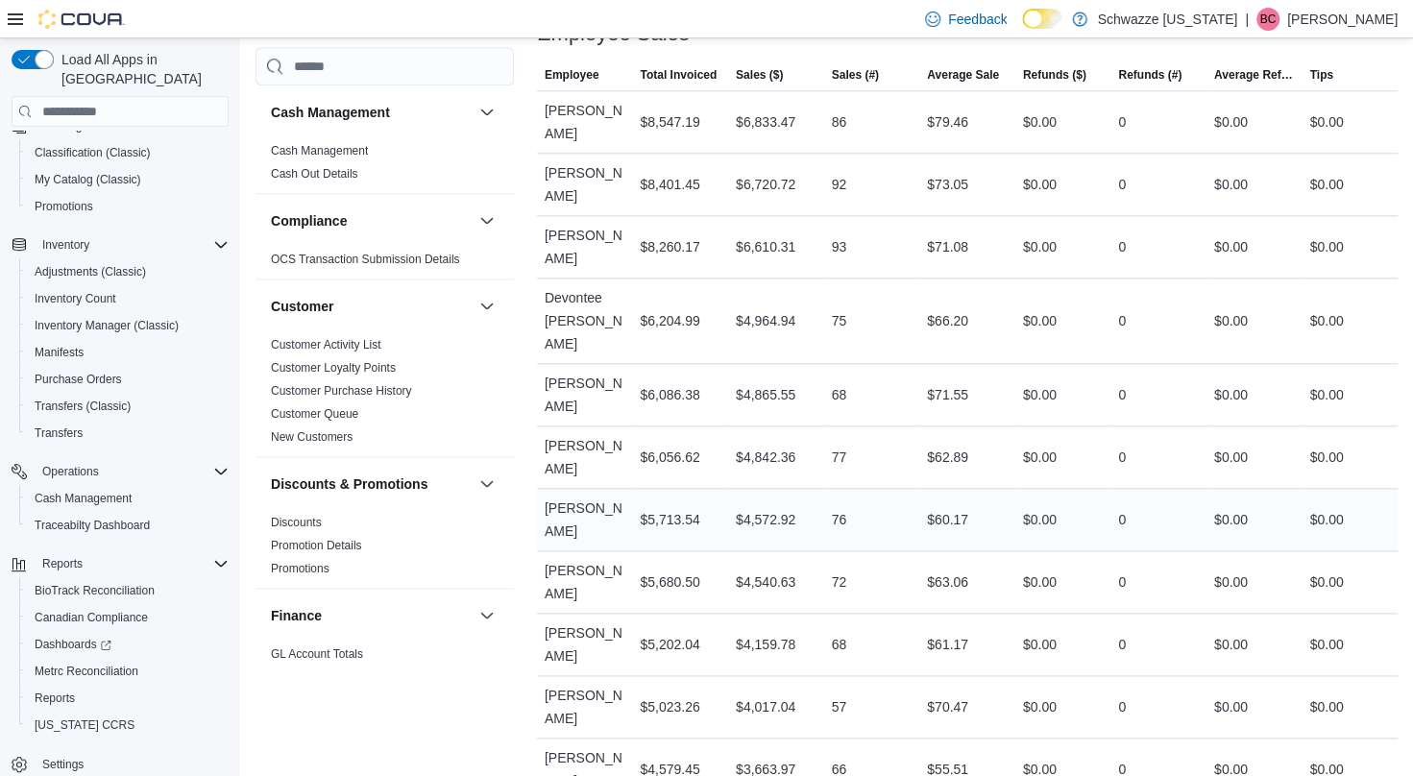
scroll to position [1174, 0]
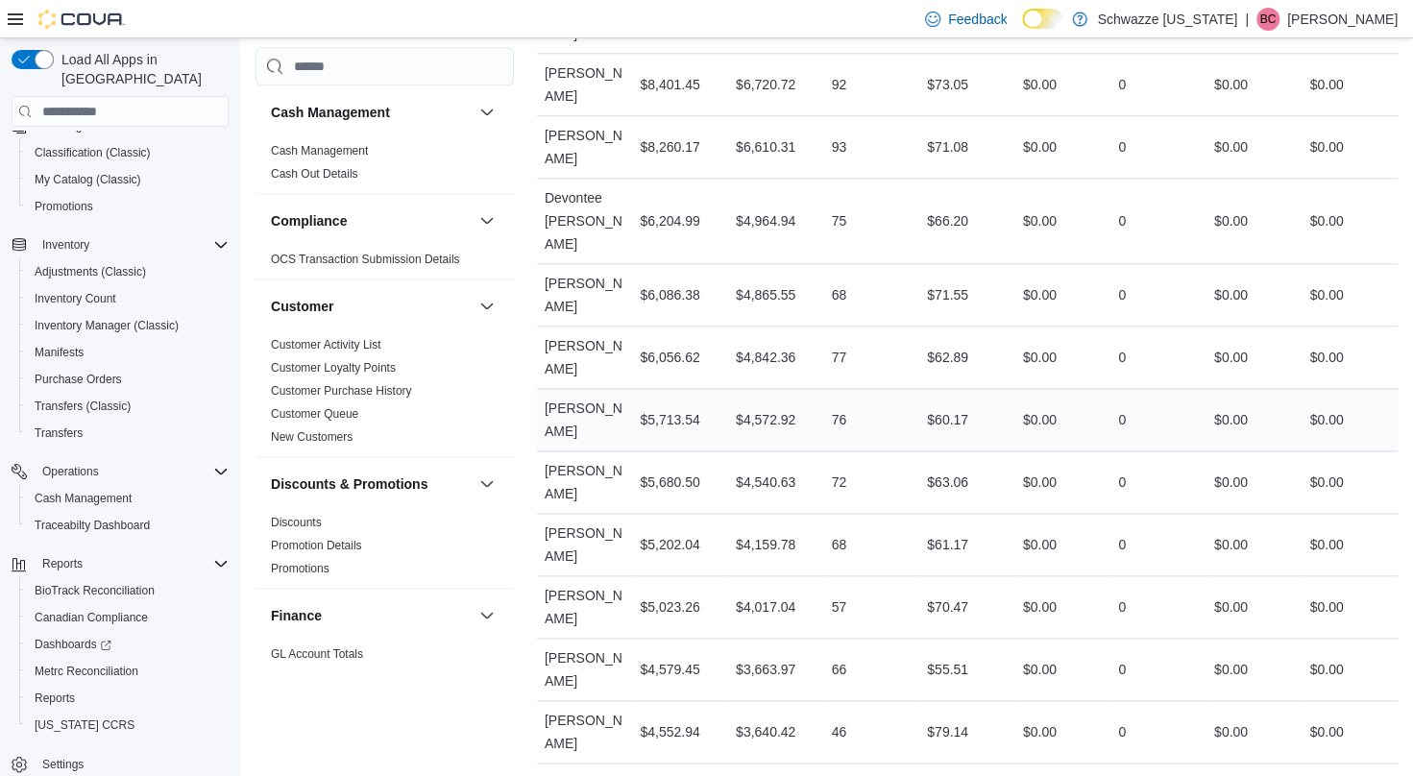
click at [907, 639] on td "Sales (#) 66" at bounding box center [872, 670] width 96 height 62
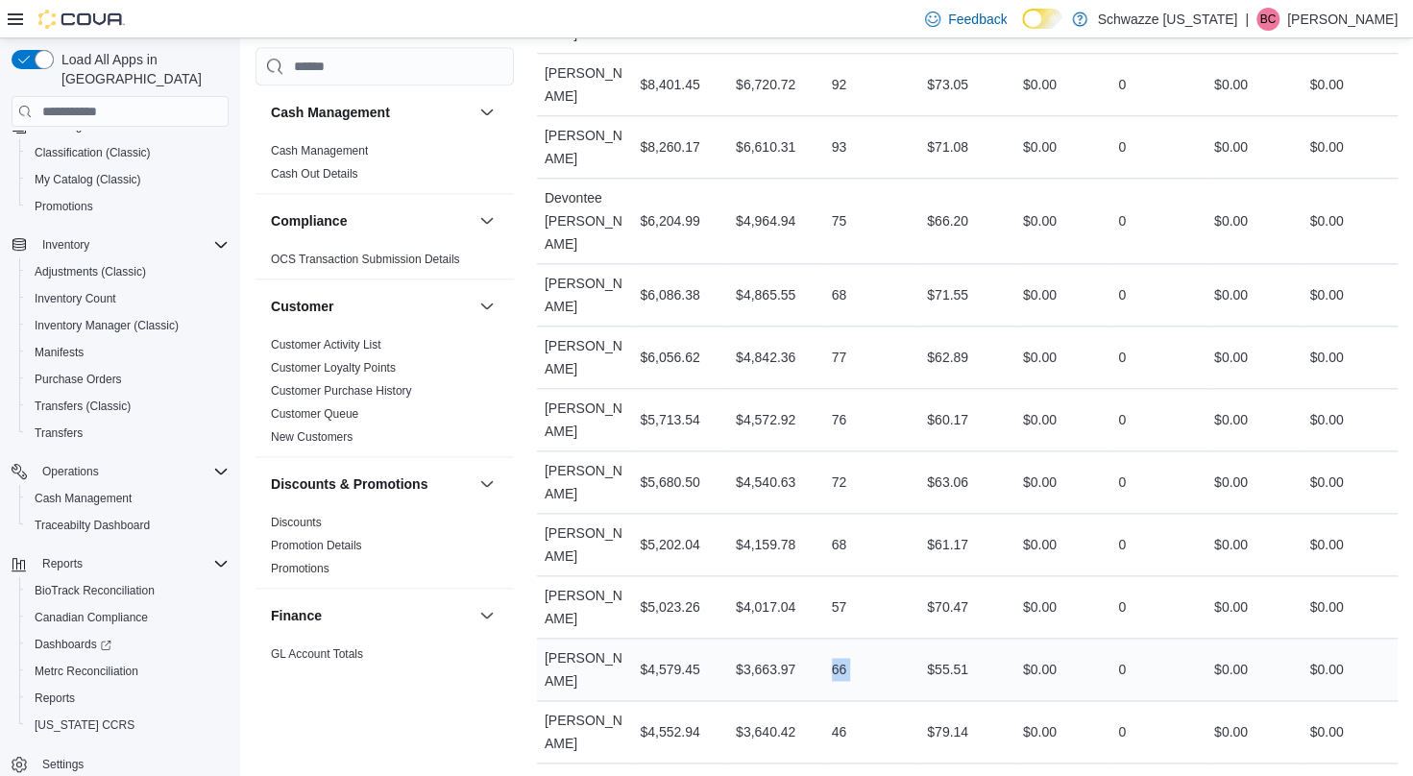
click at [907, 639] on td "Sales (#) 66" at bounding box center [872, 670] width 96 height 62
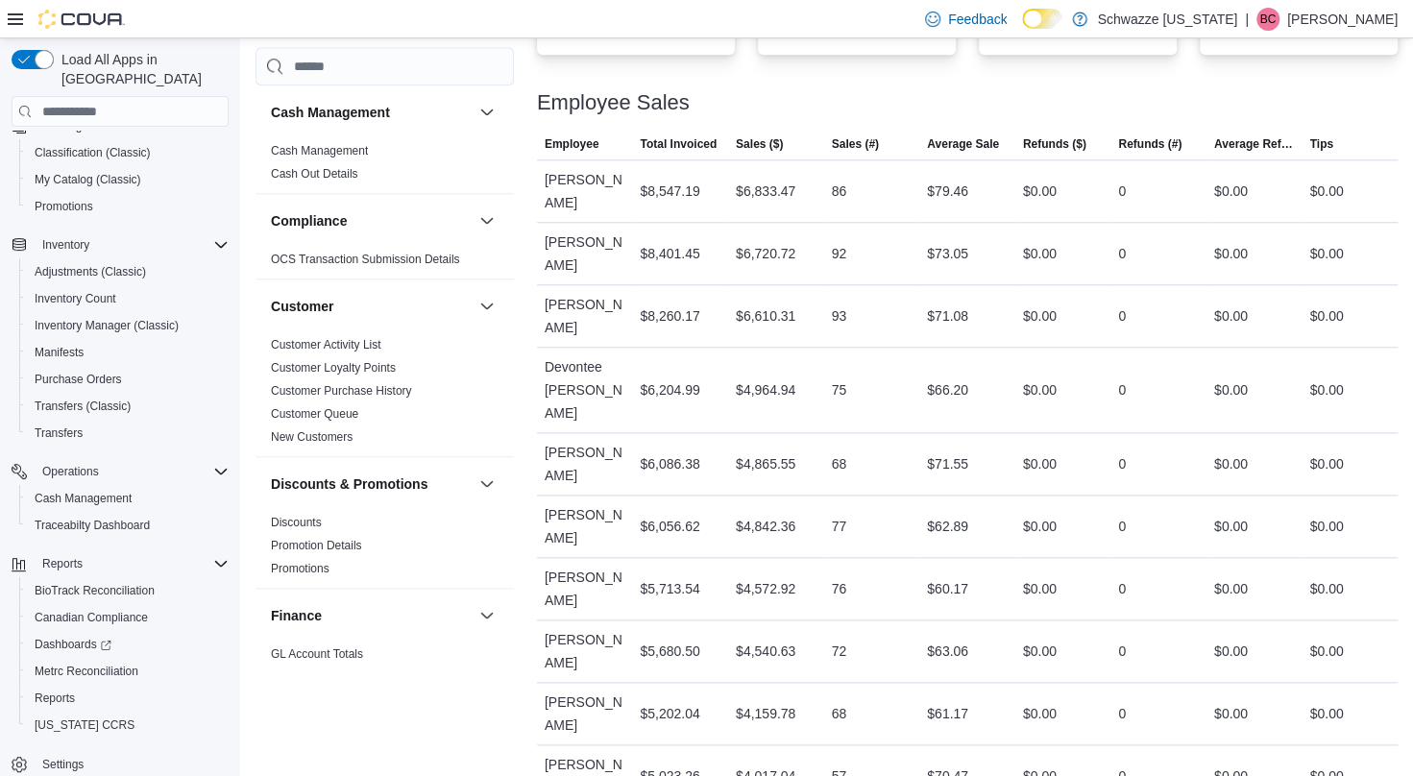
scroll to position [1005, 0]
drag, startPoint x: 863, startPoint y: 613, endPoint x: 822, endPoint y: 613, distance: 40.4
click at [822, 683] on tr "Employee [PERSON_NAME] Total Invoiced $5,202.04 Sales ($) $4,159.78 Sales (#) 6…" at bounding box center [967, 714] width 861 height 62
click at [822, 695] on div "$4,159.78" at bounding box center [776, 714] width 96 height 38
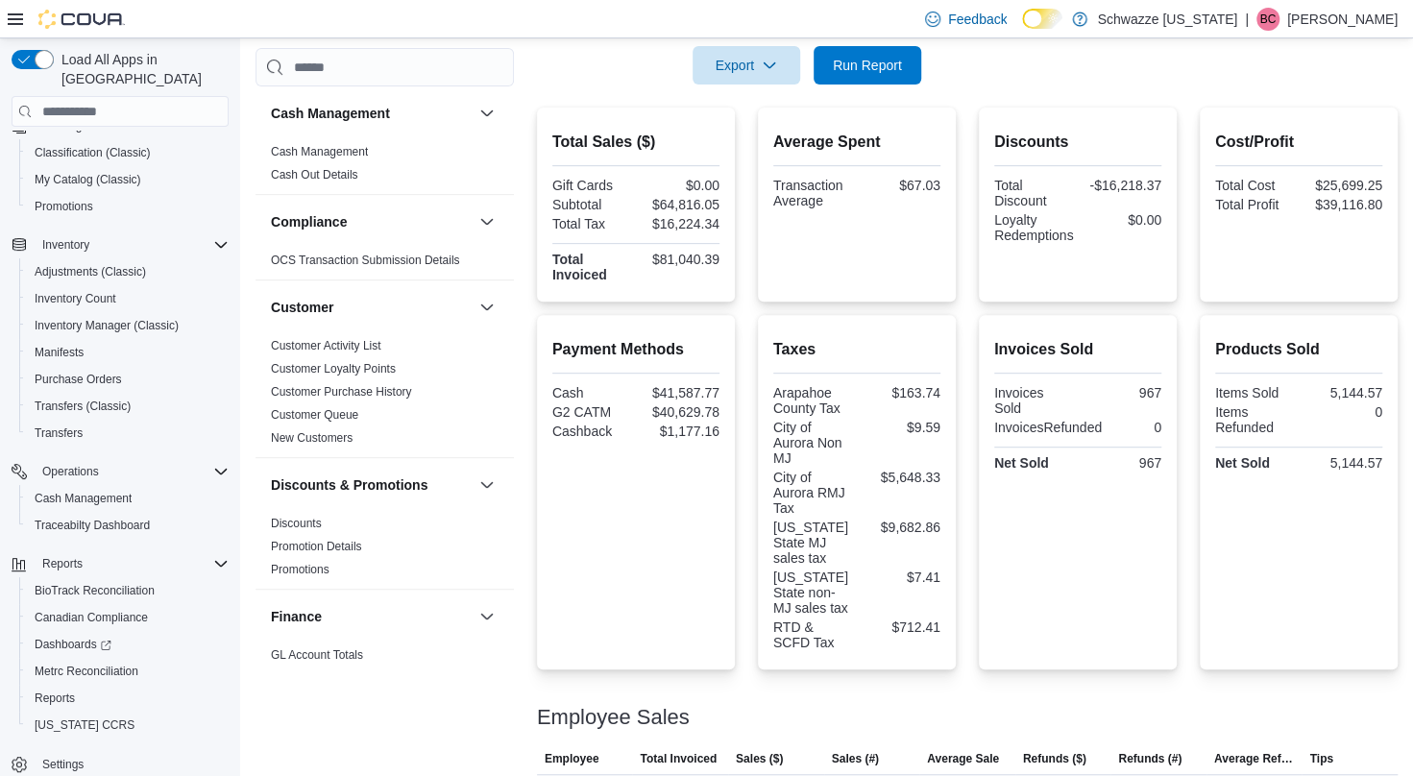
scroll to position [352, 0]
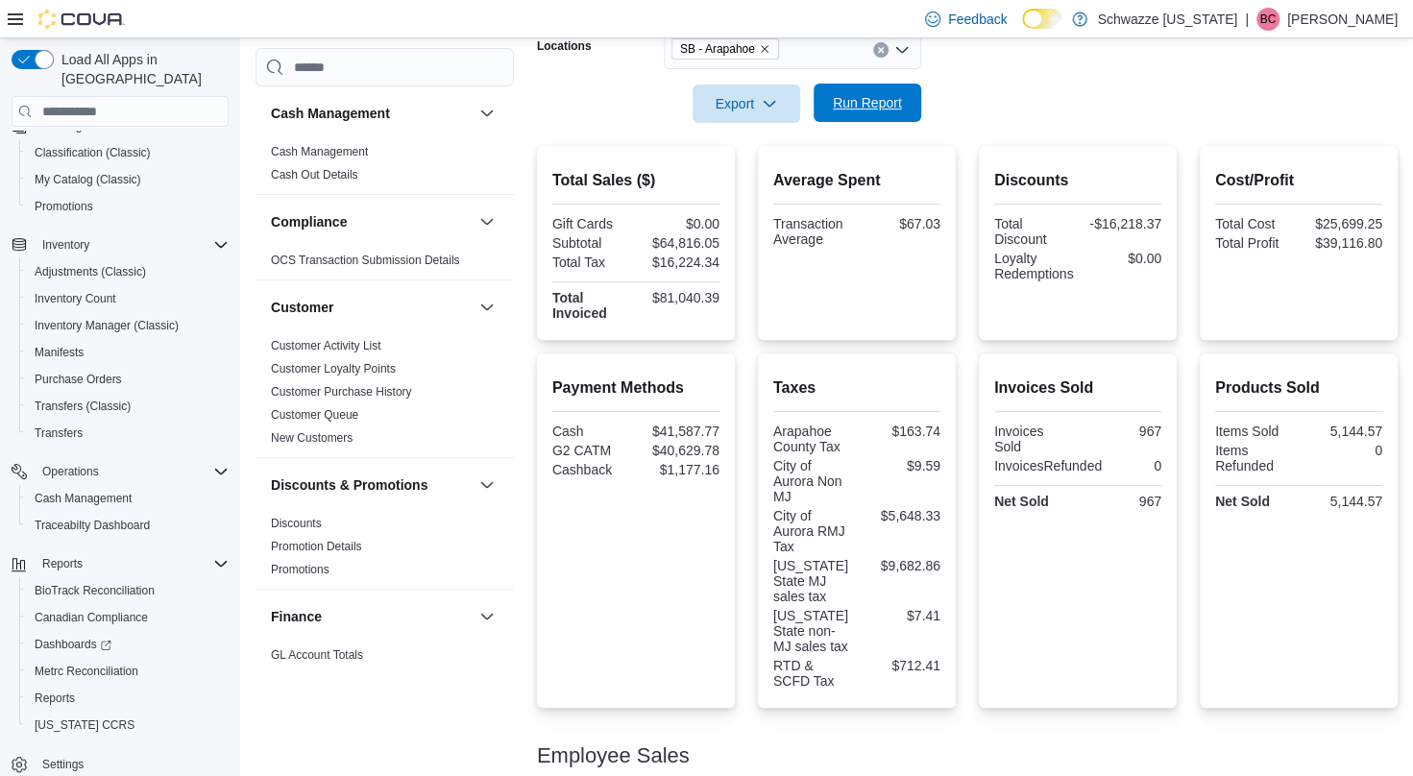
click at [878, 108] on span "Run Report" at bounding box center [867, 102] width 69 height 19
